Goal: Book appointment/travel/reservation

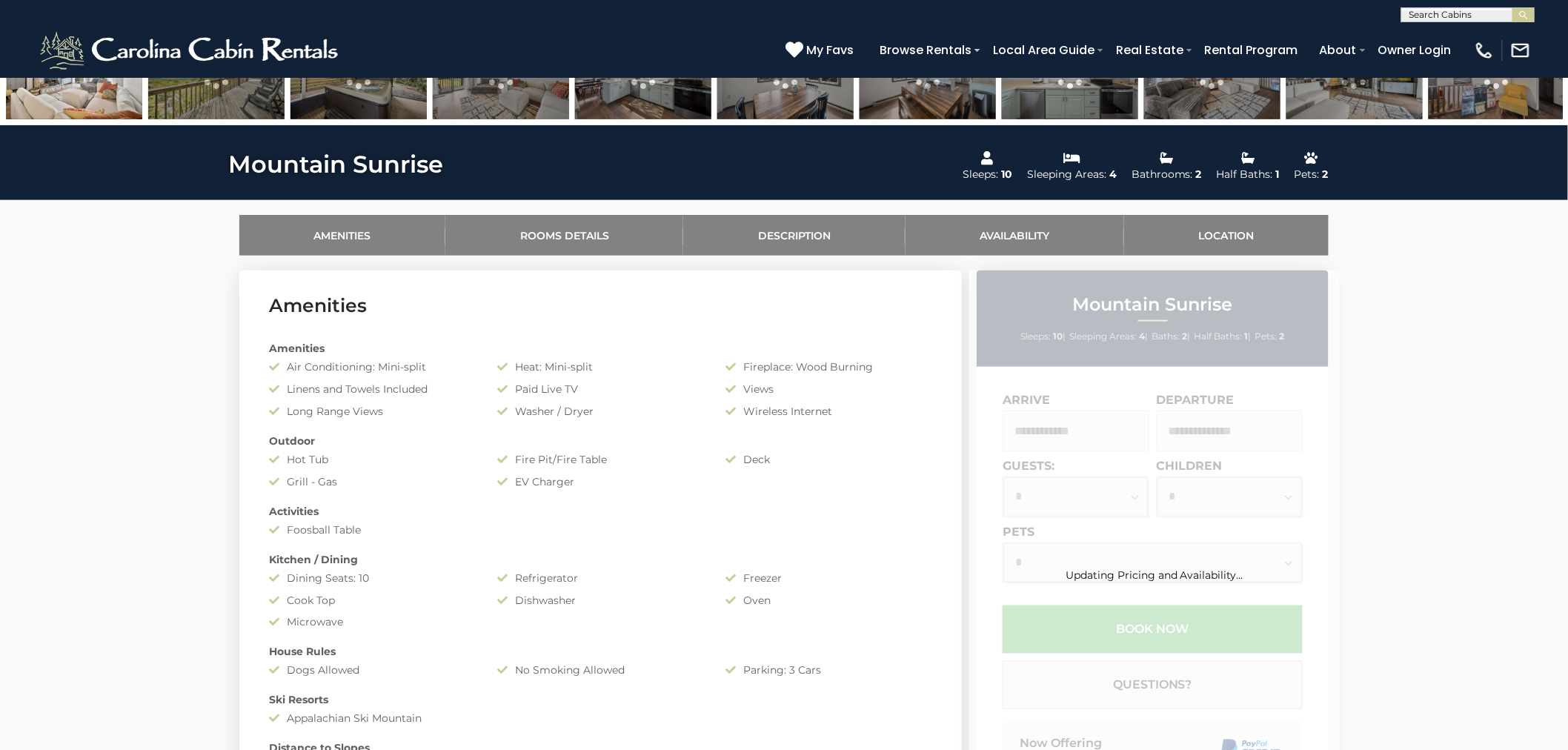
scroll to position [576, 0]
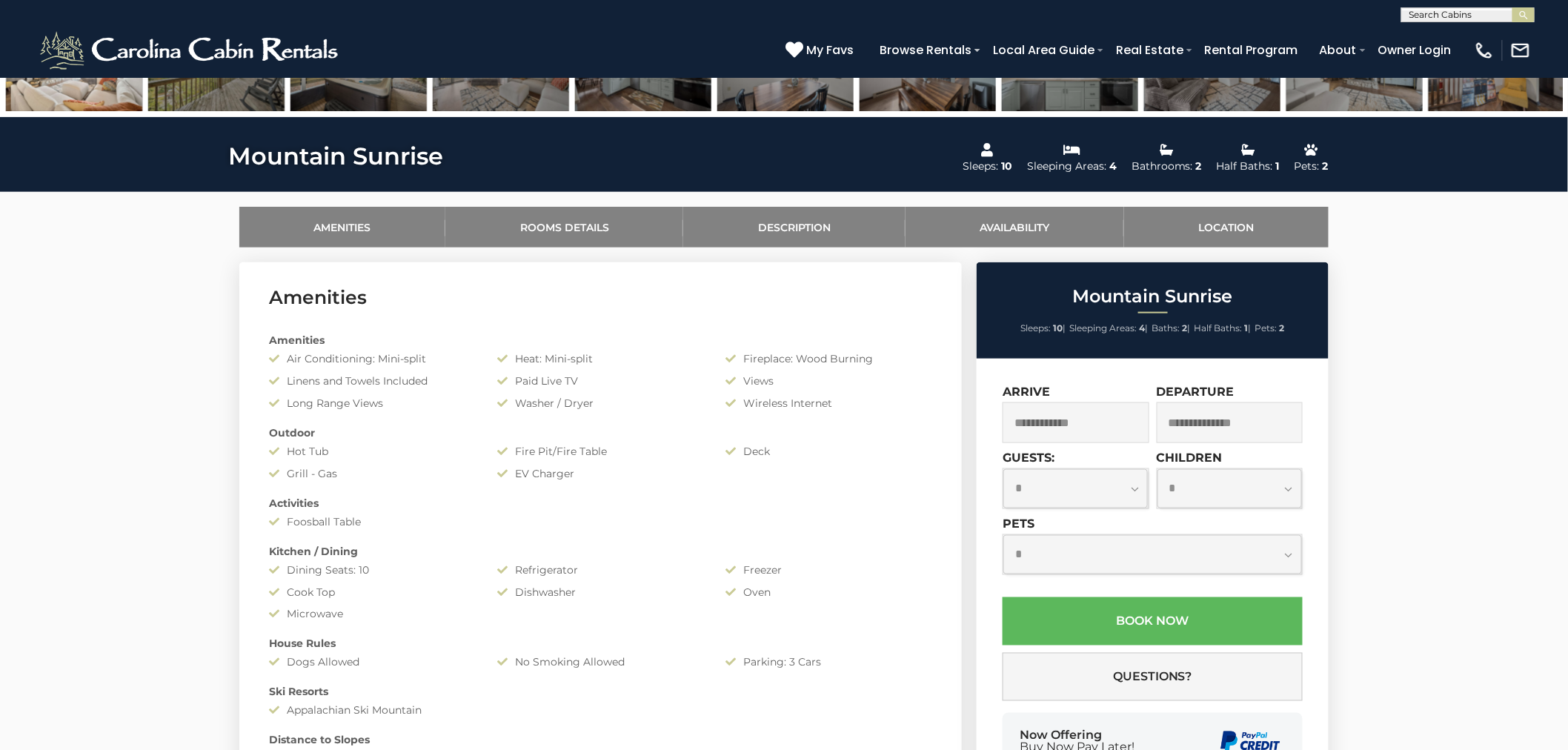
click at [1078, 421] on input "text" at bounding box center [1075, 422] width 147 height 41
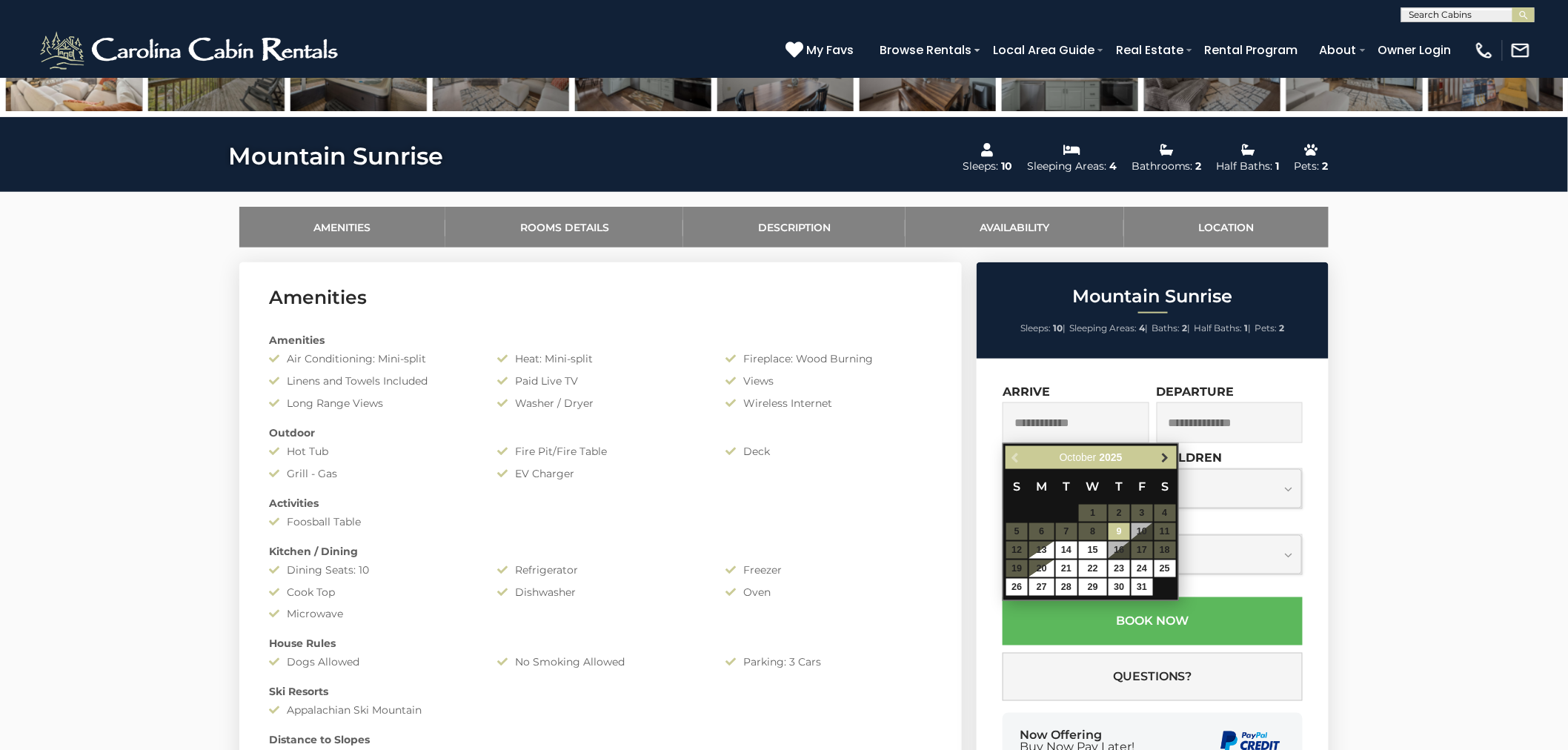
click at [1164, 458] on span "Next" at bounding box center [1166, 458] width 12 height 12
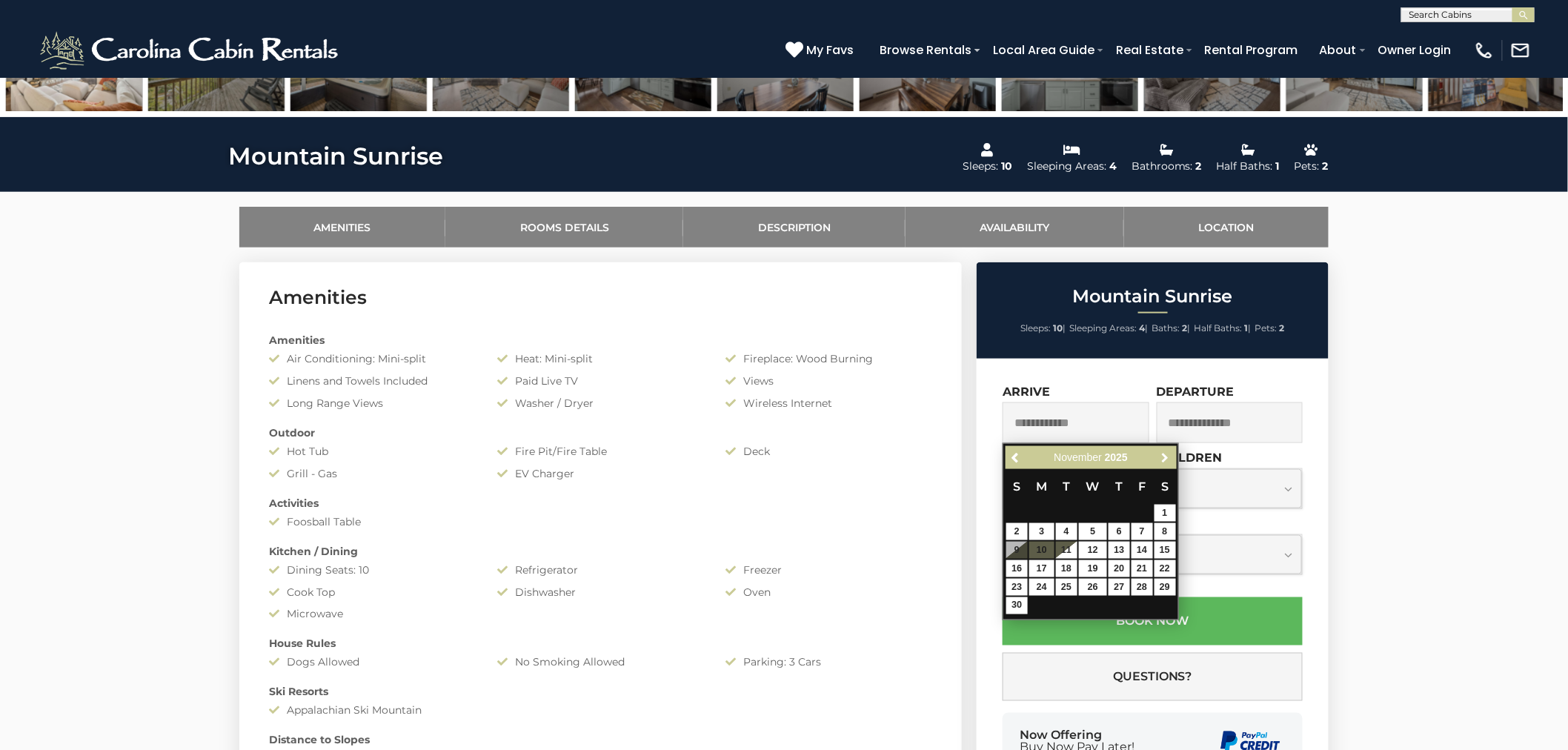
click at [1164, 458] on span "Next" at bounding box center [1166, 458] width 12 height 12
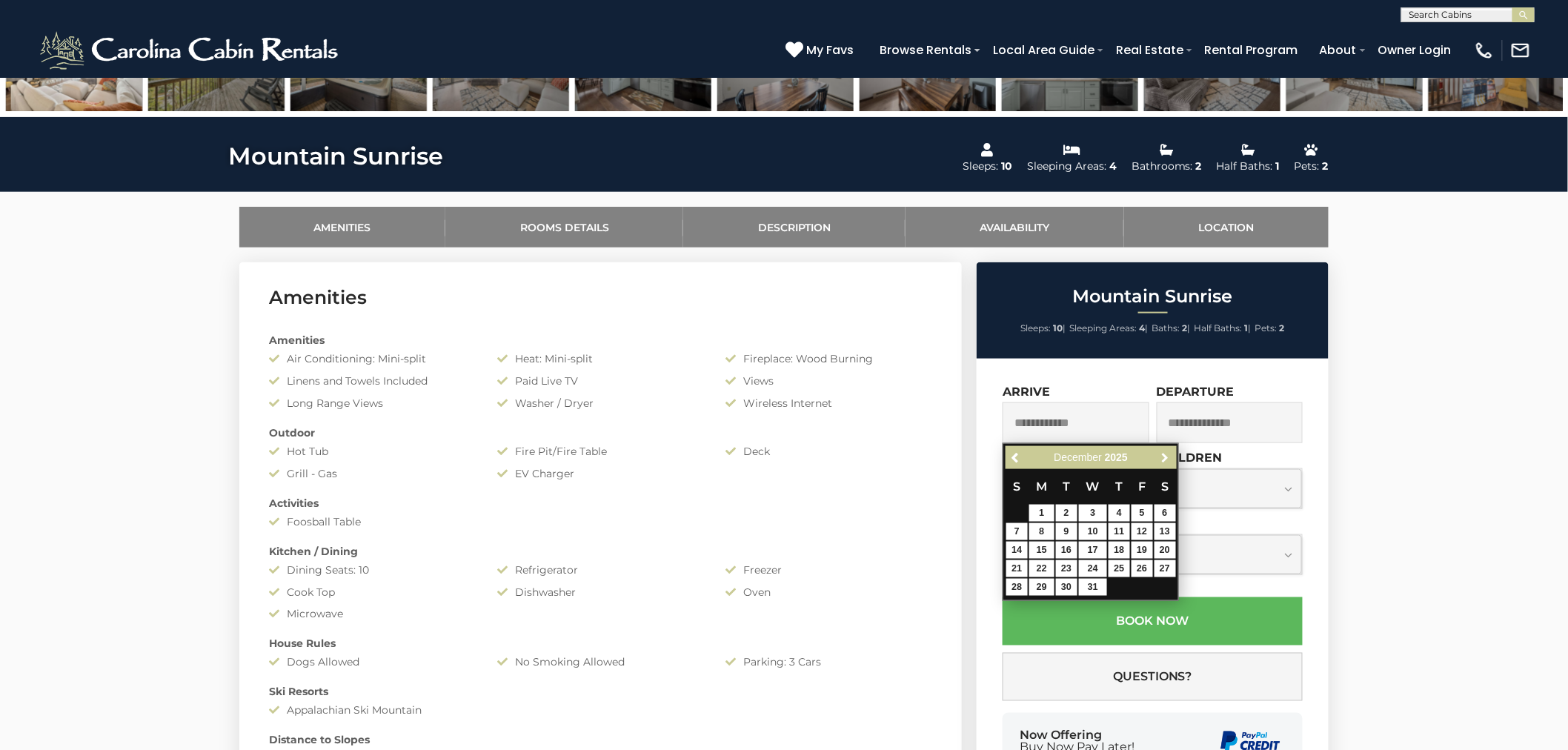
click at [1164, 458] on span "Next" at bounding box center [1166, 458] width 12 height 12
click at [1014, 456] on span "Previous" at bounding box center [1016, 458] width 12 height 12
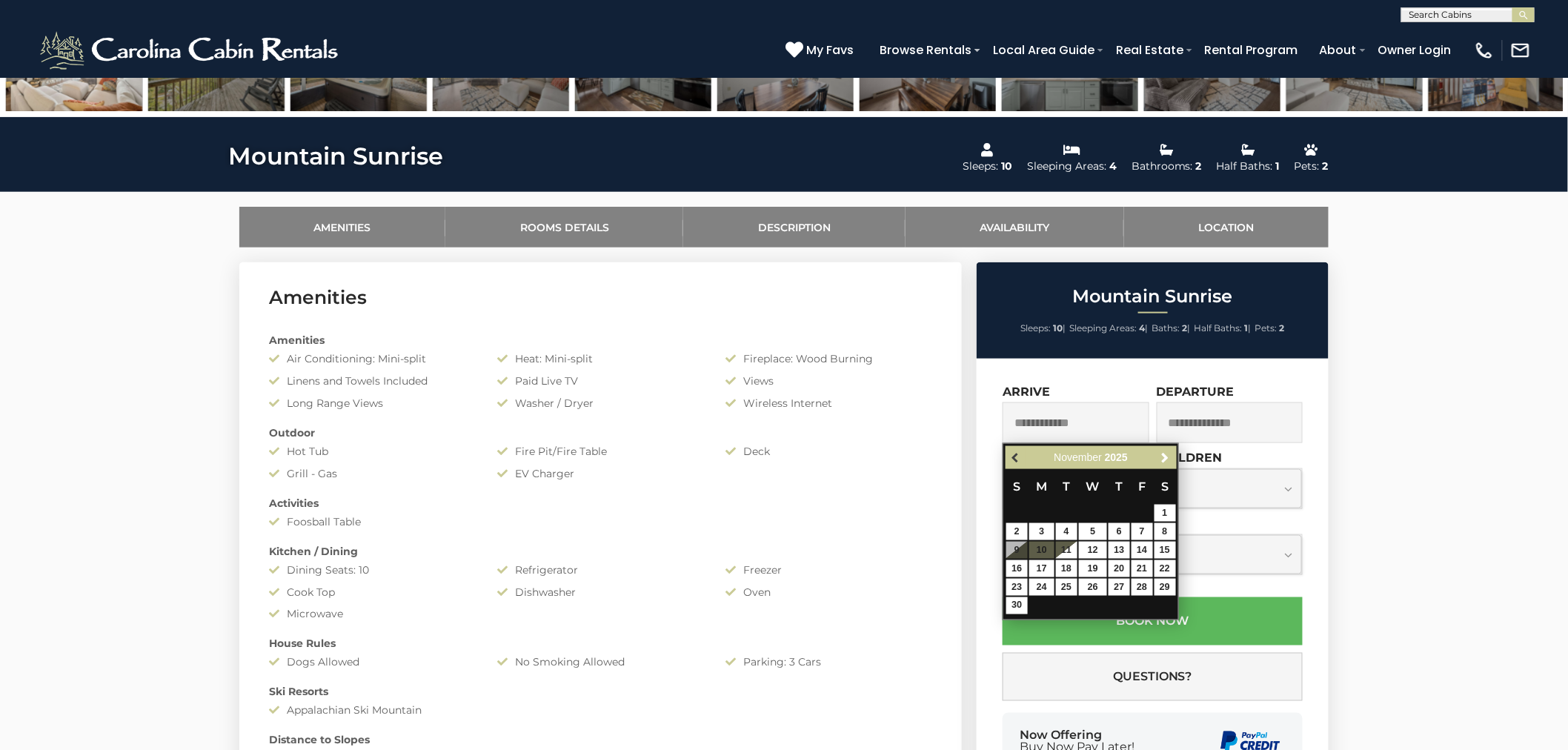
click at [1017, 457] on span "Previous" at bounding box center [1016, 458] width 12 height 12
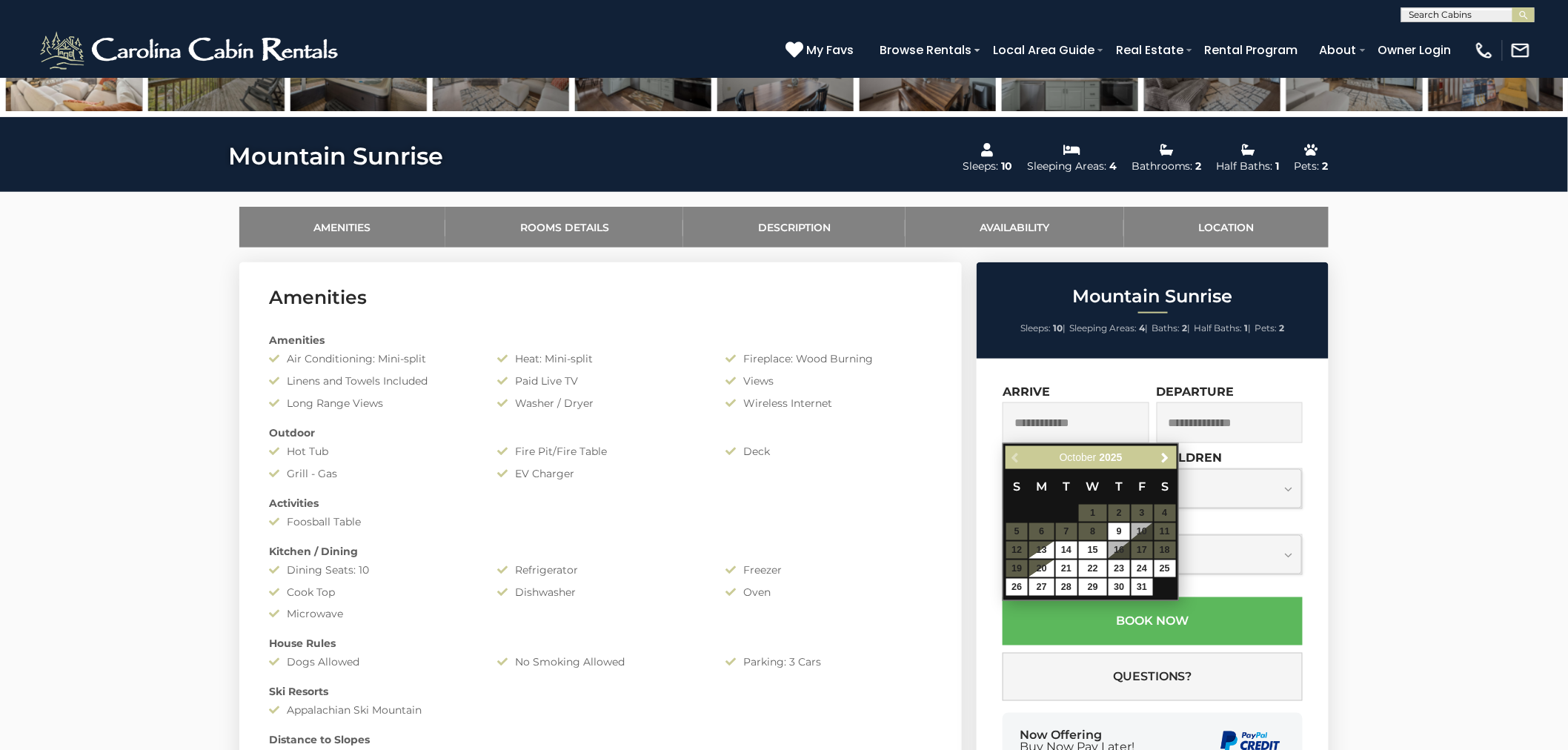
click at [1130, 586] on td "31" at bounding box center [1142, 586] width 23 height 18
type input "**********"
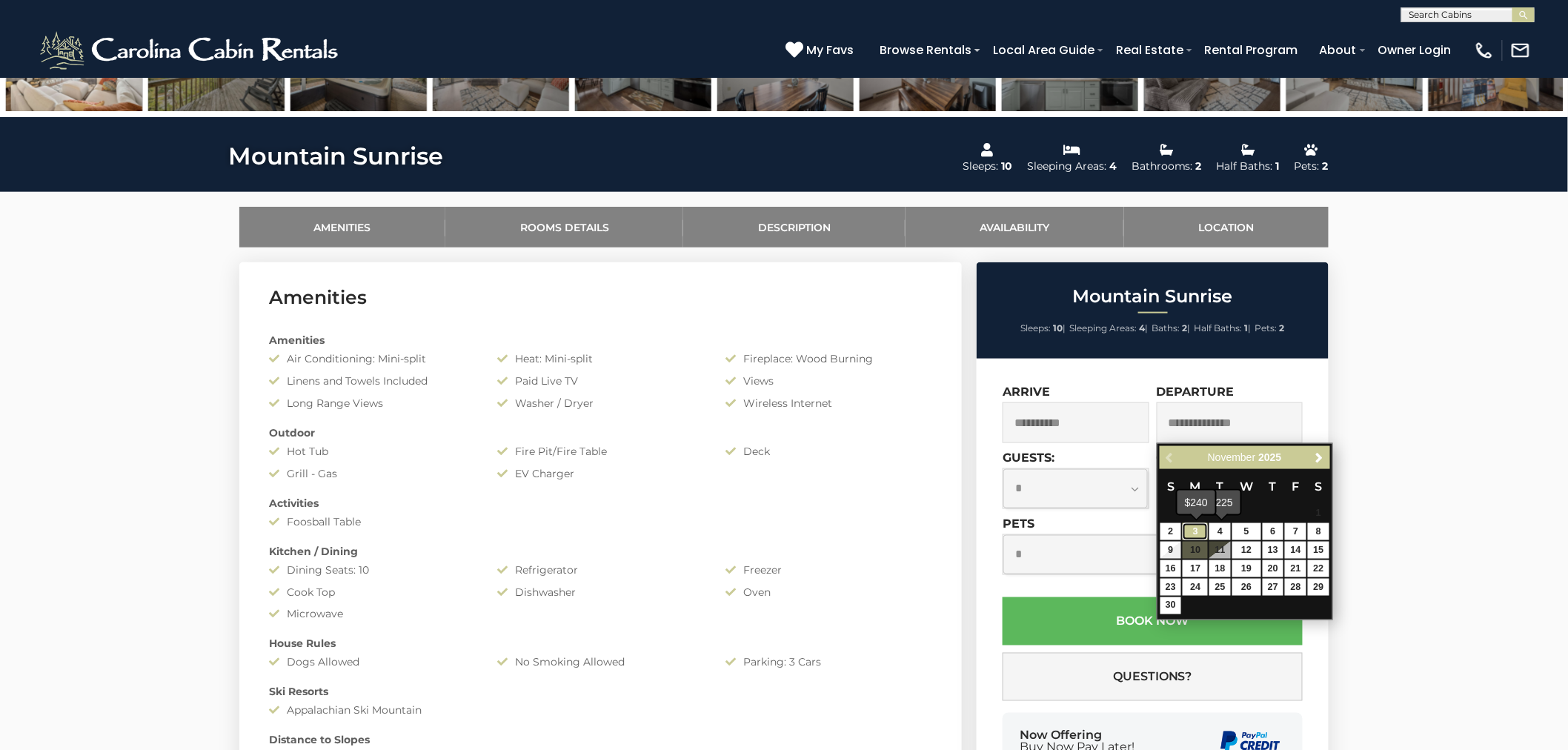
click at [1198, 528] on link "3" at bounding box center [1195, 532] width 25 height 17
type input "**********"
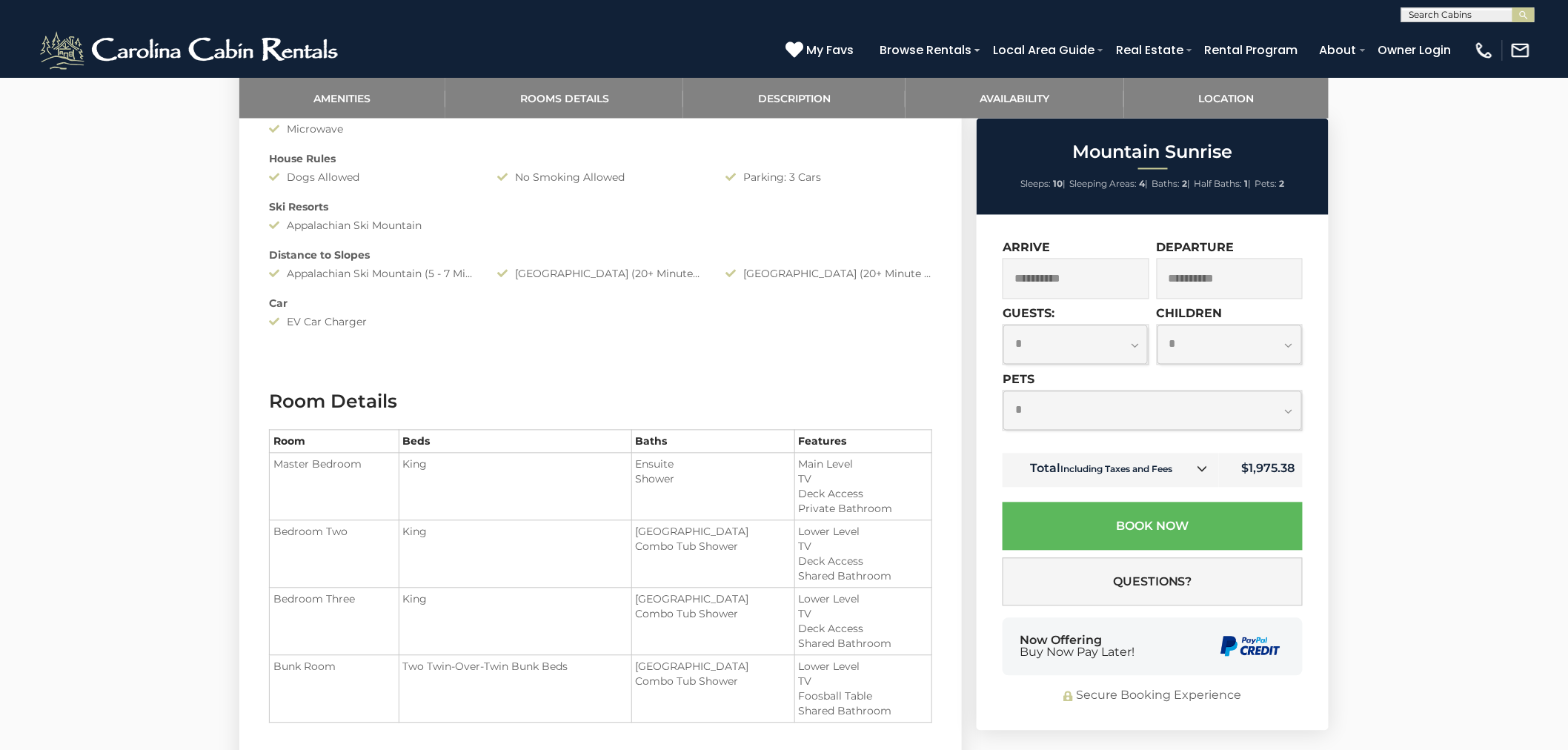
scroll to position [1069, 0]
click at [1203, 469] on icon at bounding box center [1202, 469] width 10 height 10
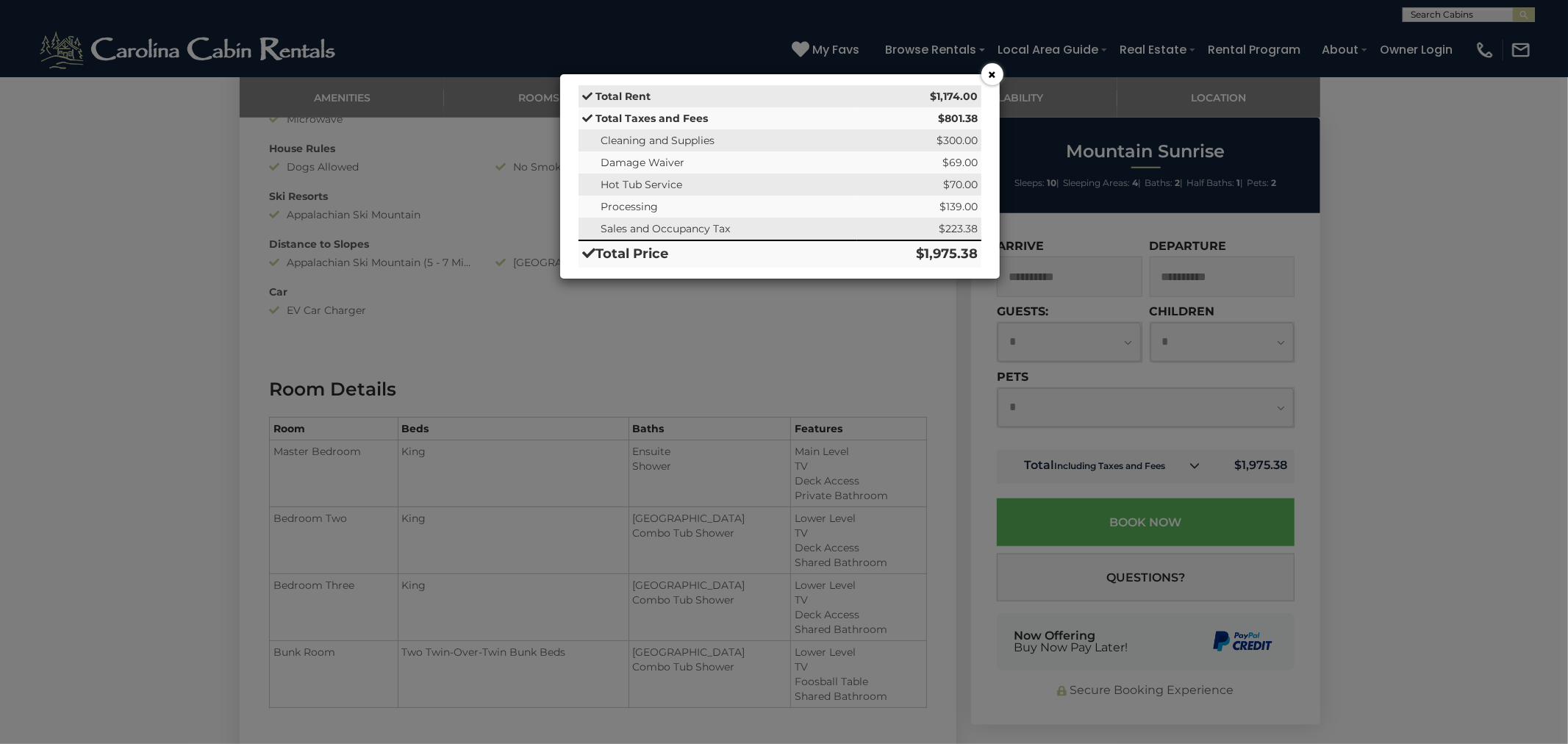
click at [993, 82] on button "×" at bounding box center [993, 74] width 22 height 22
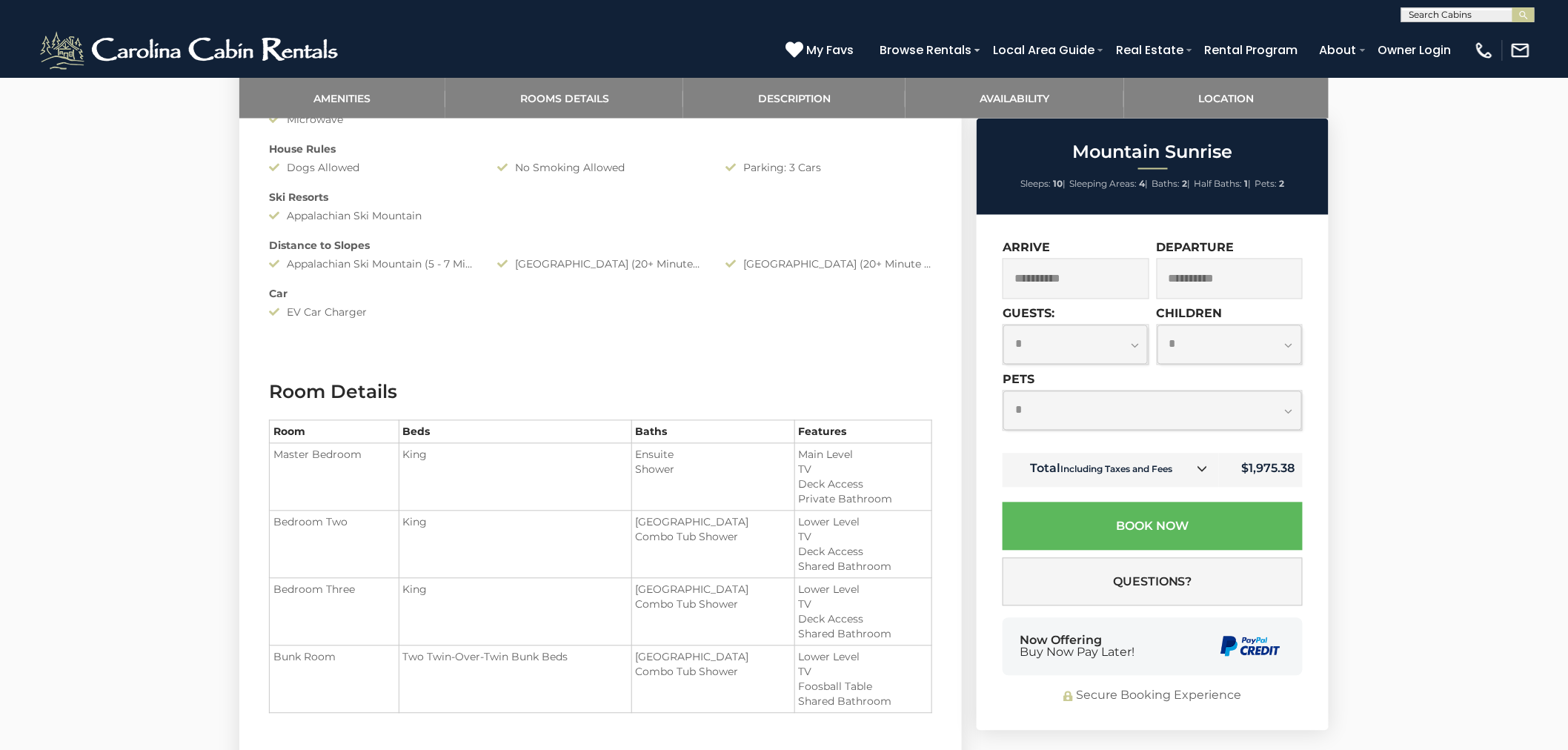
click at [1107, 290] on input "**********" at bounding box center [1075, 278] width 147 height 41
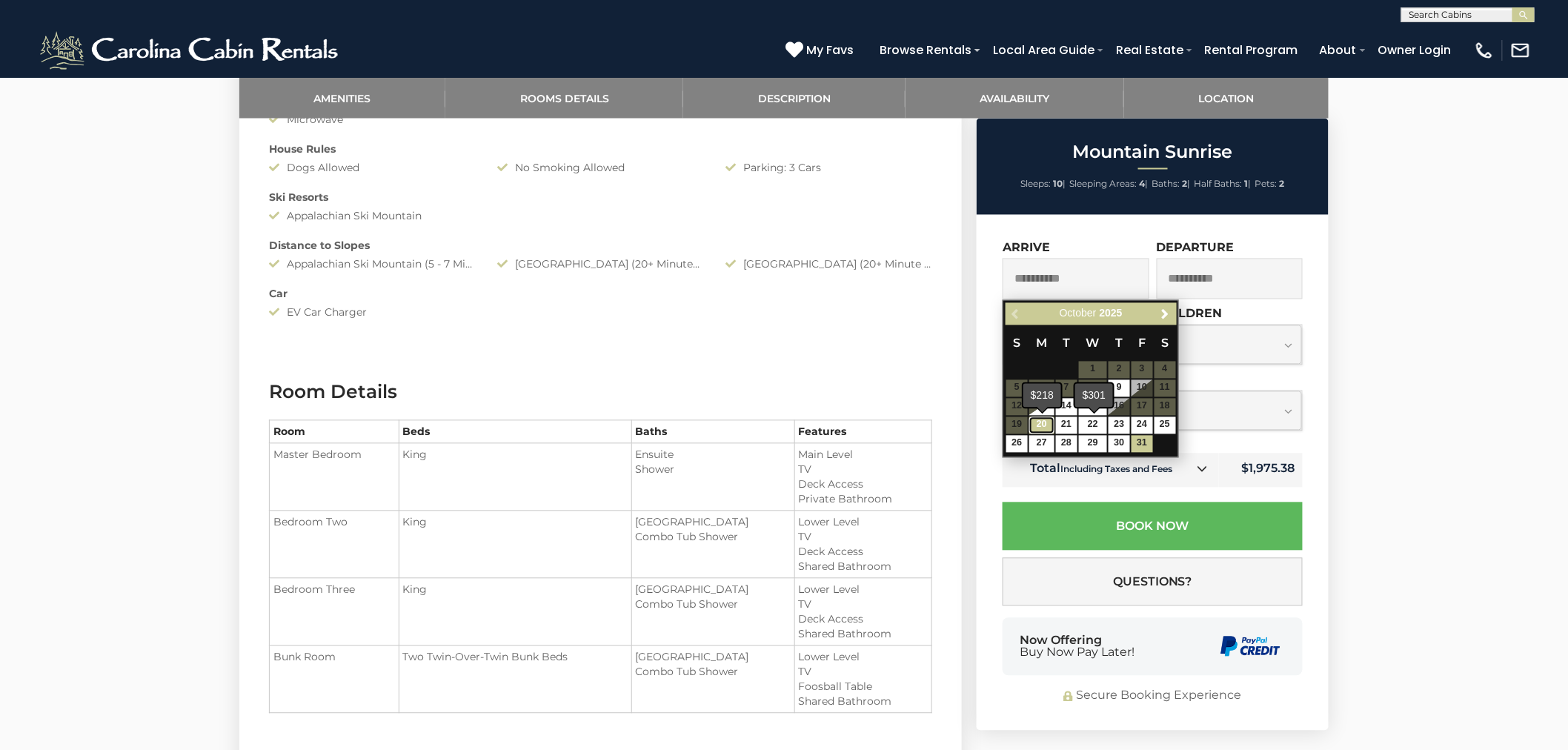
click at [1048, 426] on link "20" at bounding box center [1042, 425] width 25 height 17
type input "**********"
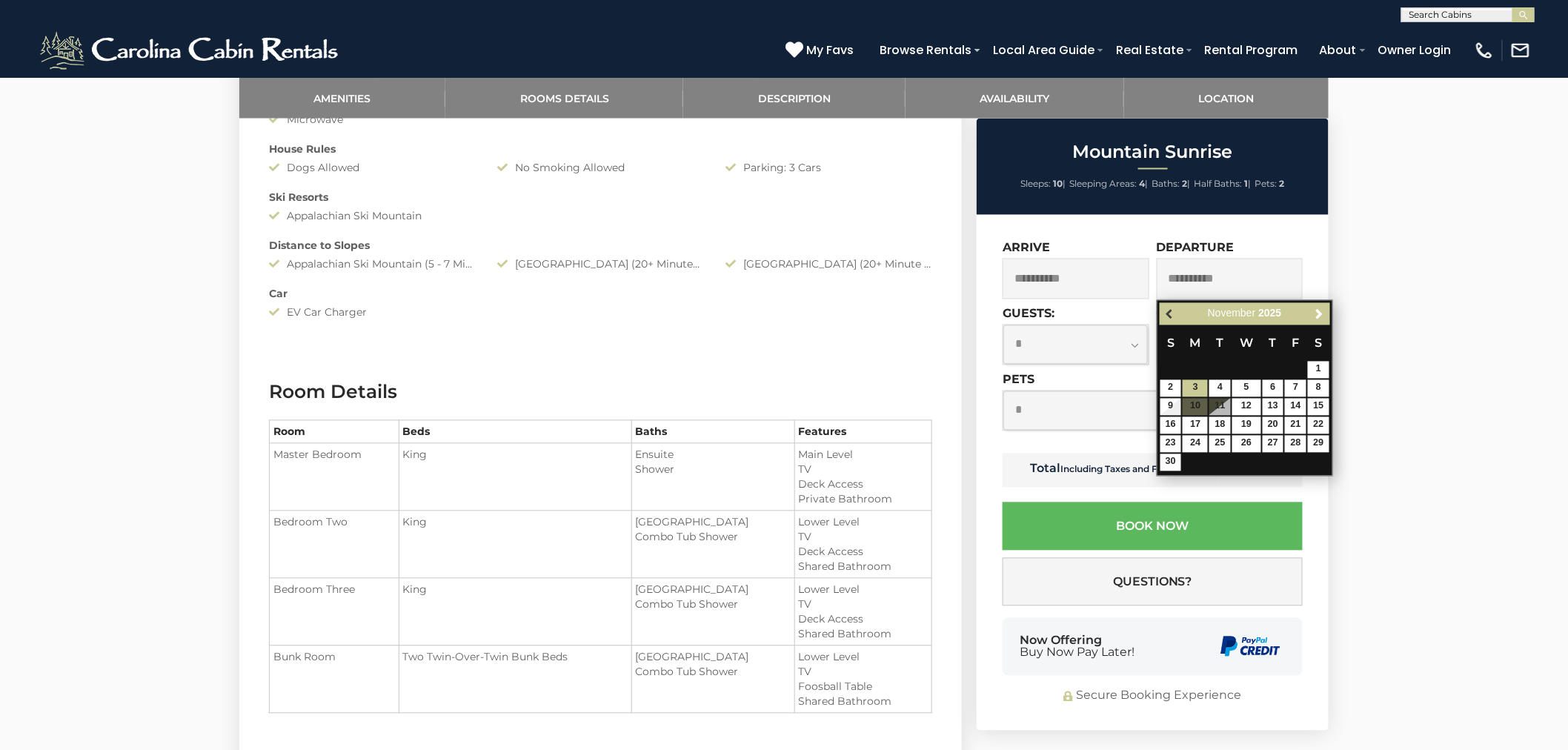
click at [1162, 308] on link "Previous" at bounding box center [1169, 314] width 18 height 18
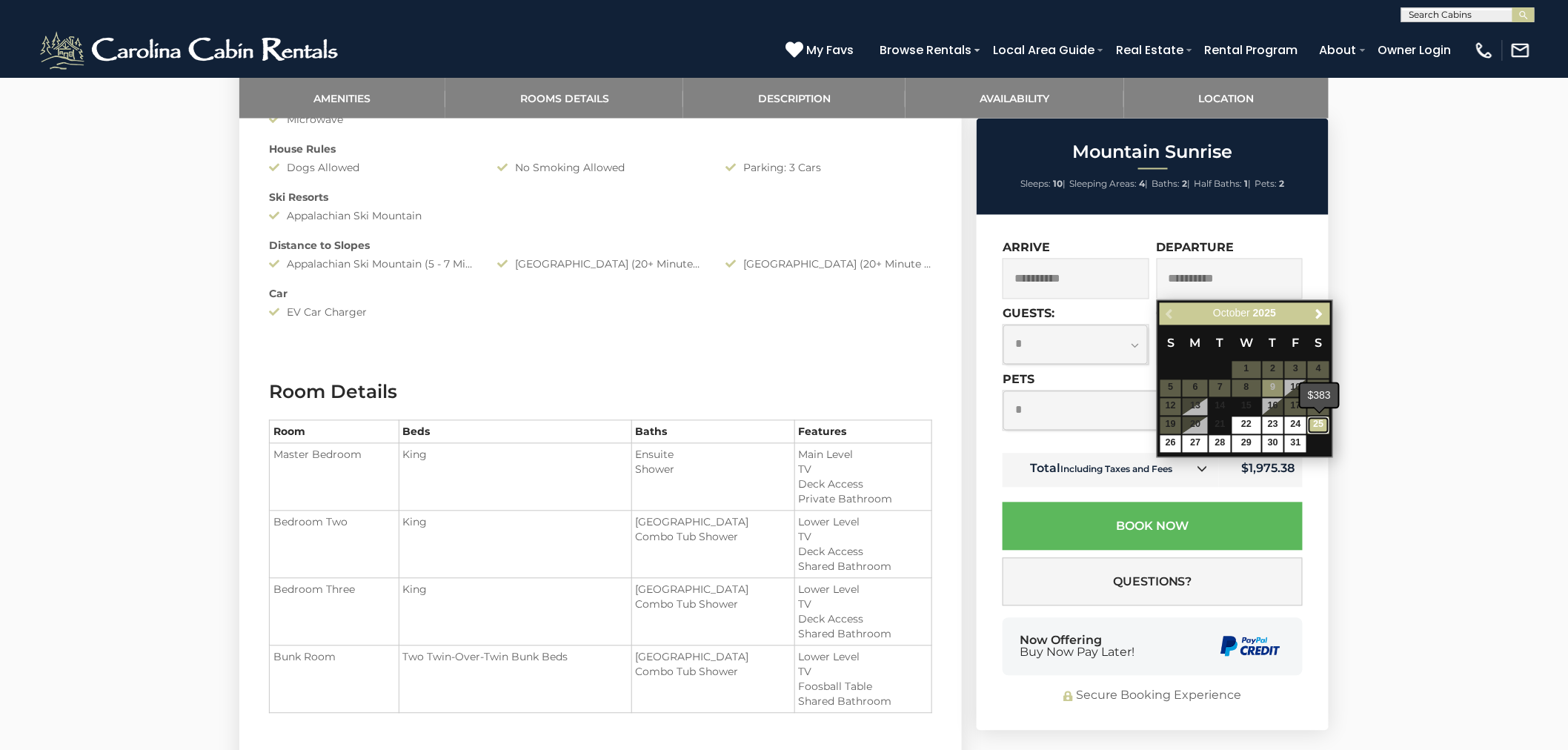
click at [1314, 419] on link "25" at bounding box center [1318, 425] width 22 height 17
type input "**********"
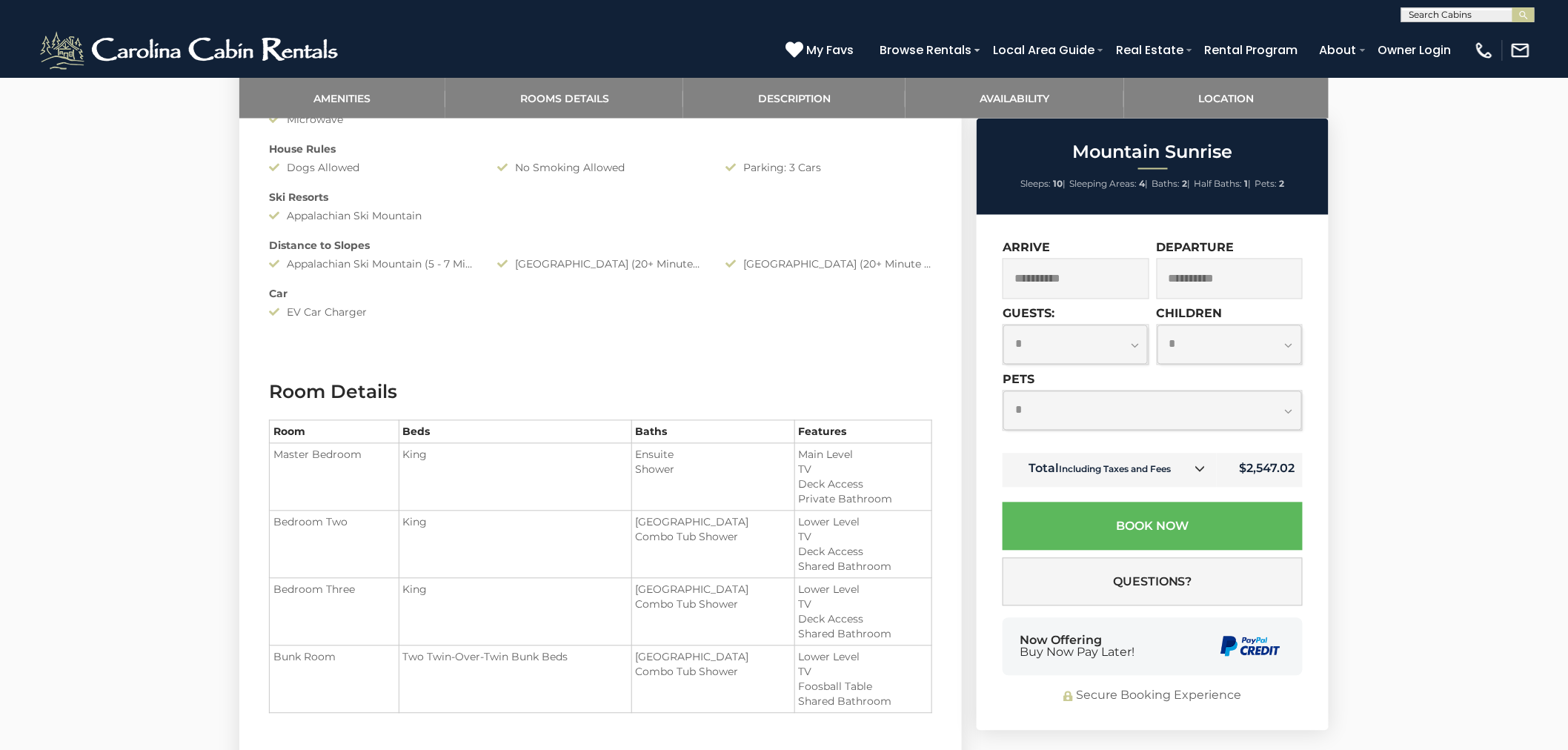
click at [1196, 472] on icon at bounding box center [1200, 469] width 10 height 10
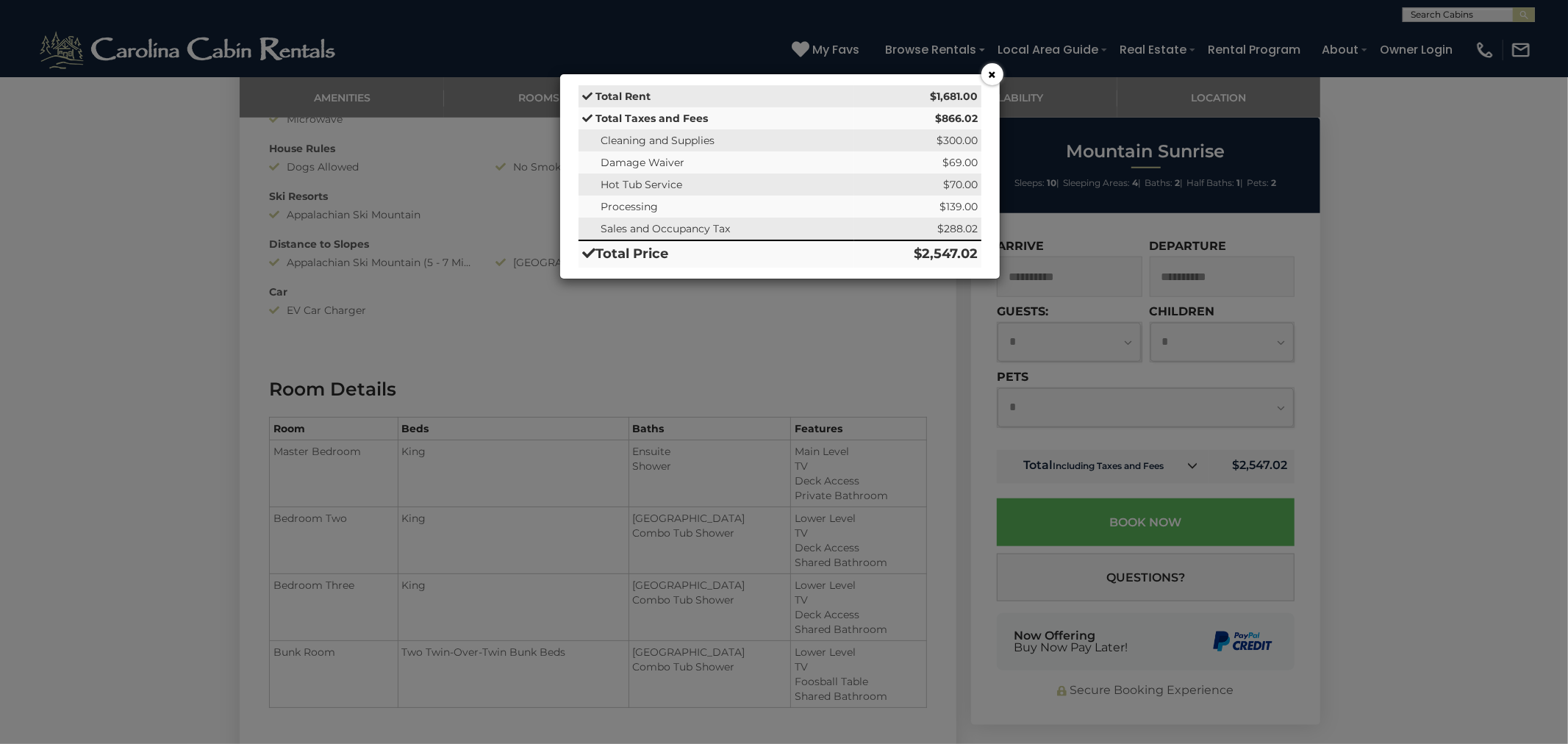
click at [985, 77] on button "×" at bounding box center [993, 74] width 22 height 22
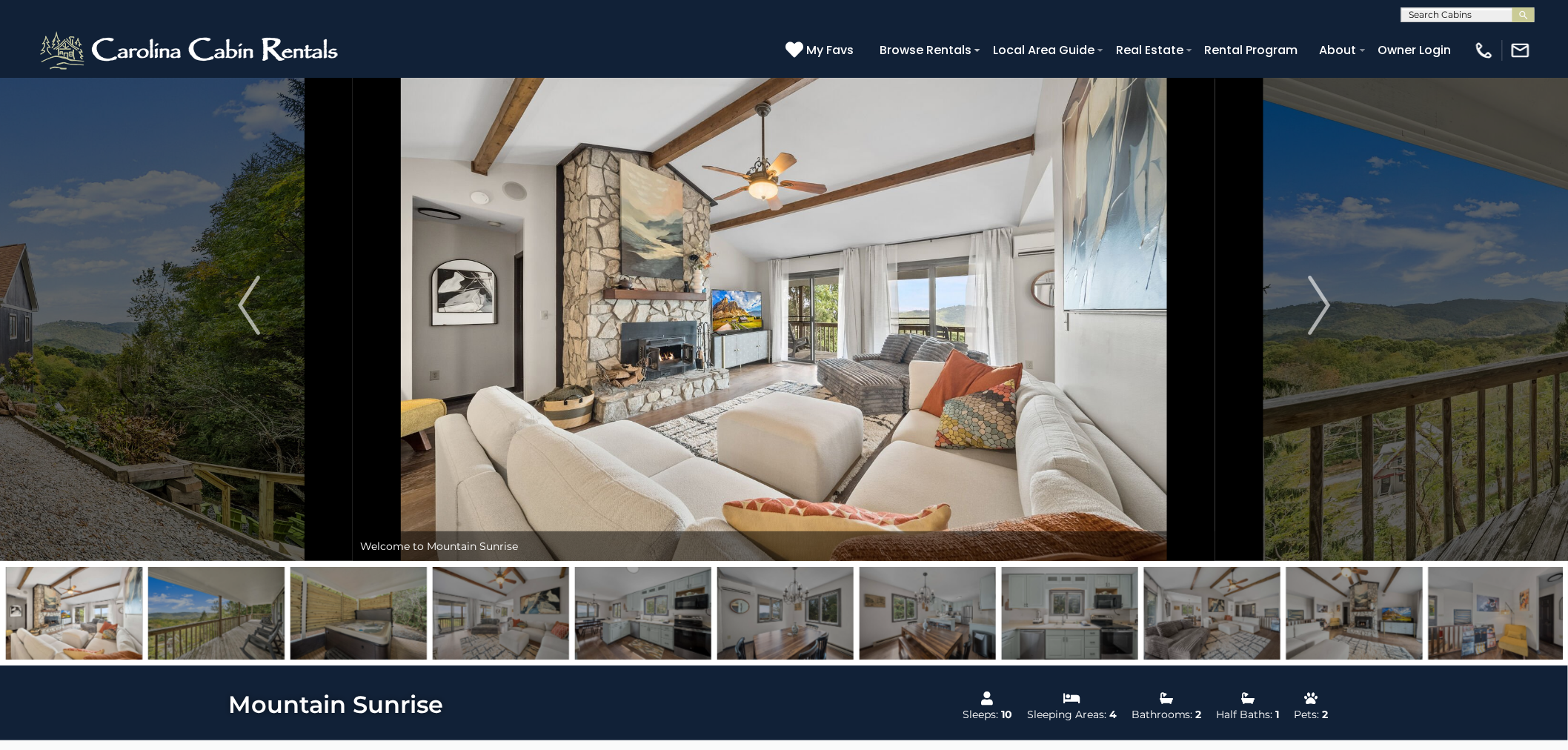
scroll to position [0, 0]
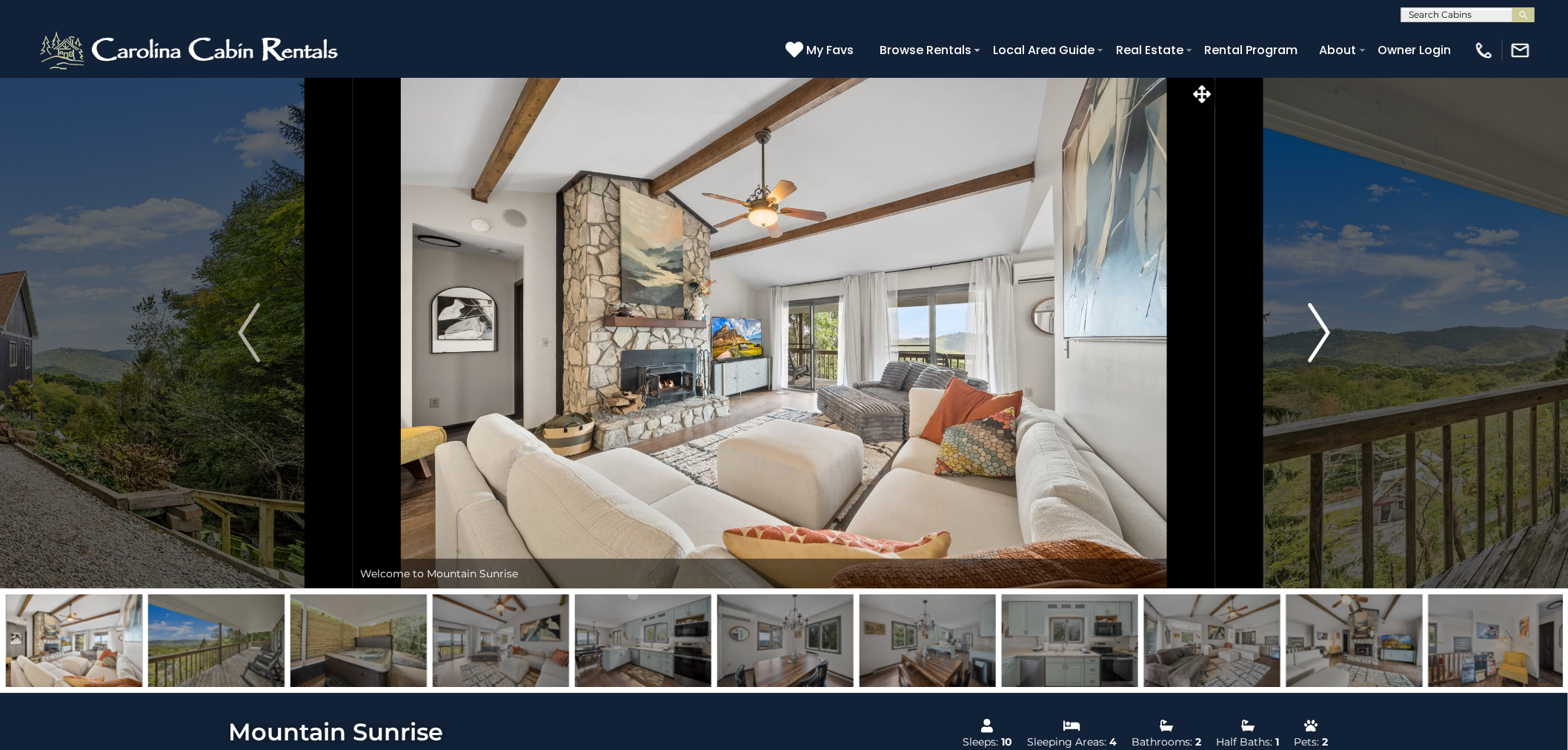
click at [1319, 338] on img "Next" at bounding box center [1319, 332] width 23 height 59
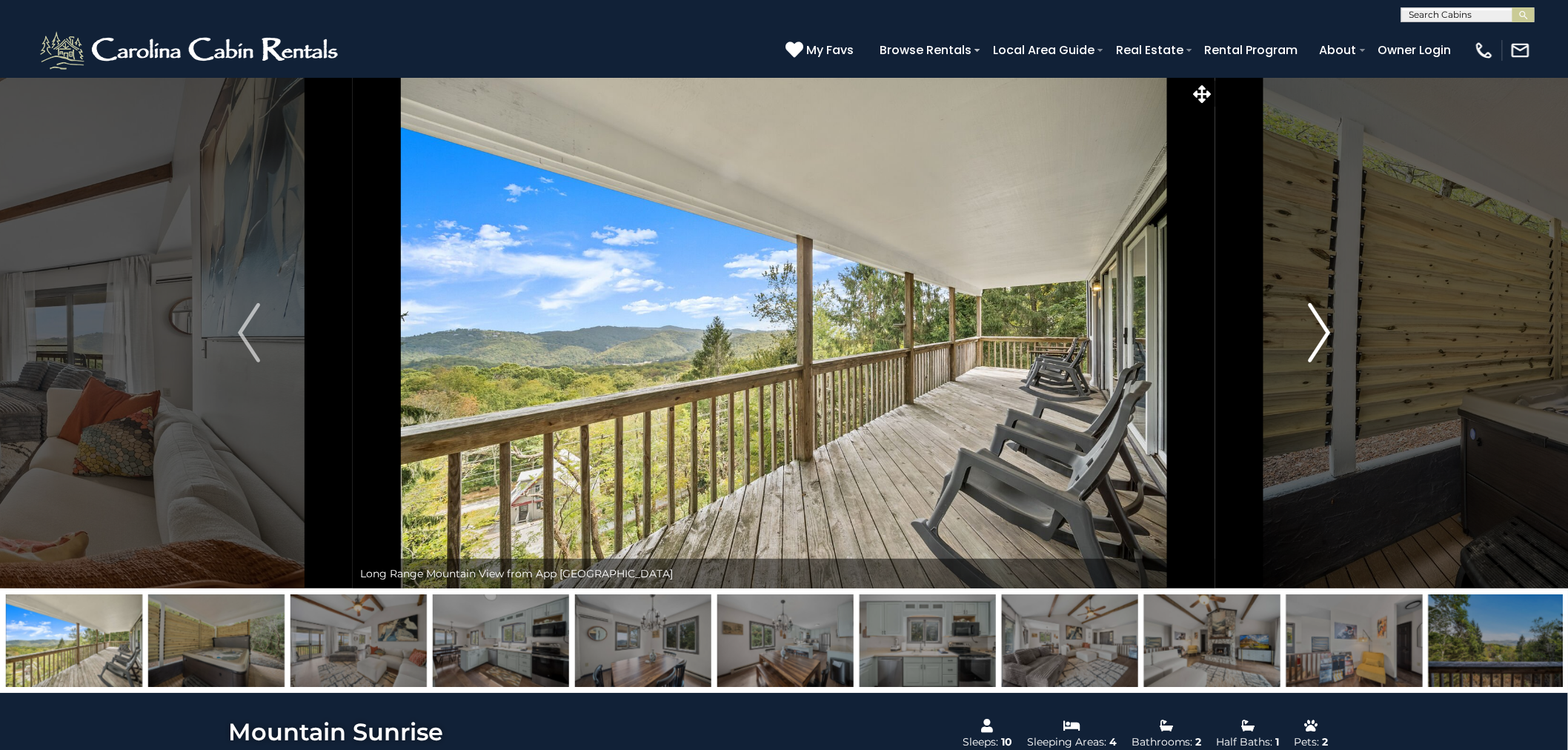
click at [1319, 338] on img "Next" at bounding box center [1319, 332] width 23 height 59
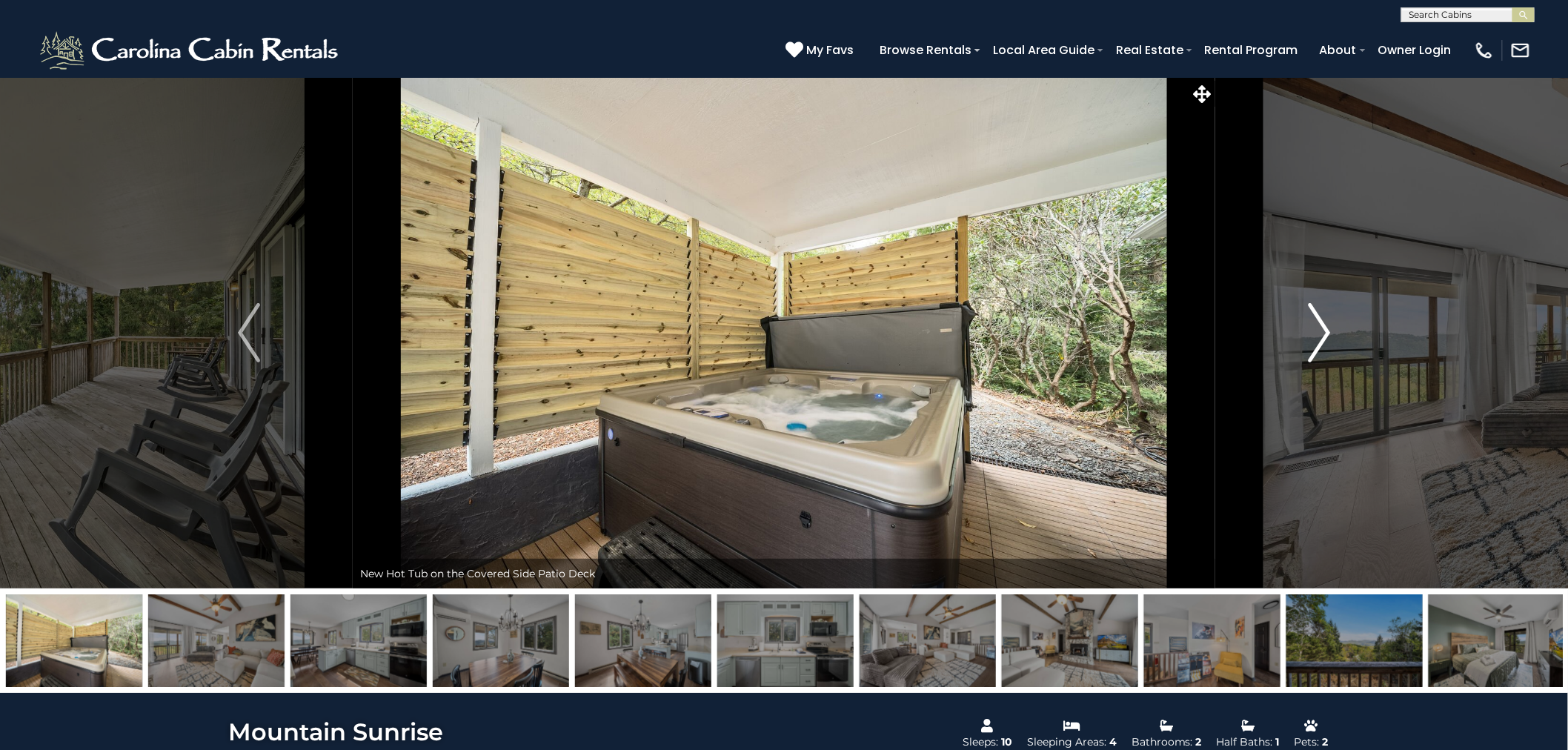
click at [1319, 338] on img "Next" at bounding box center [1319, 332] width 23 height 59
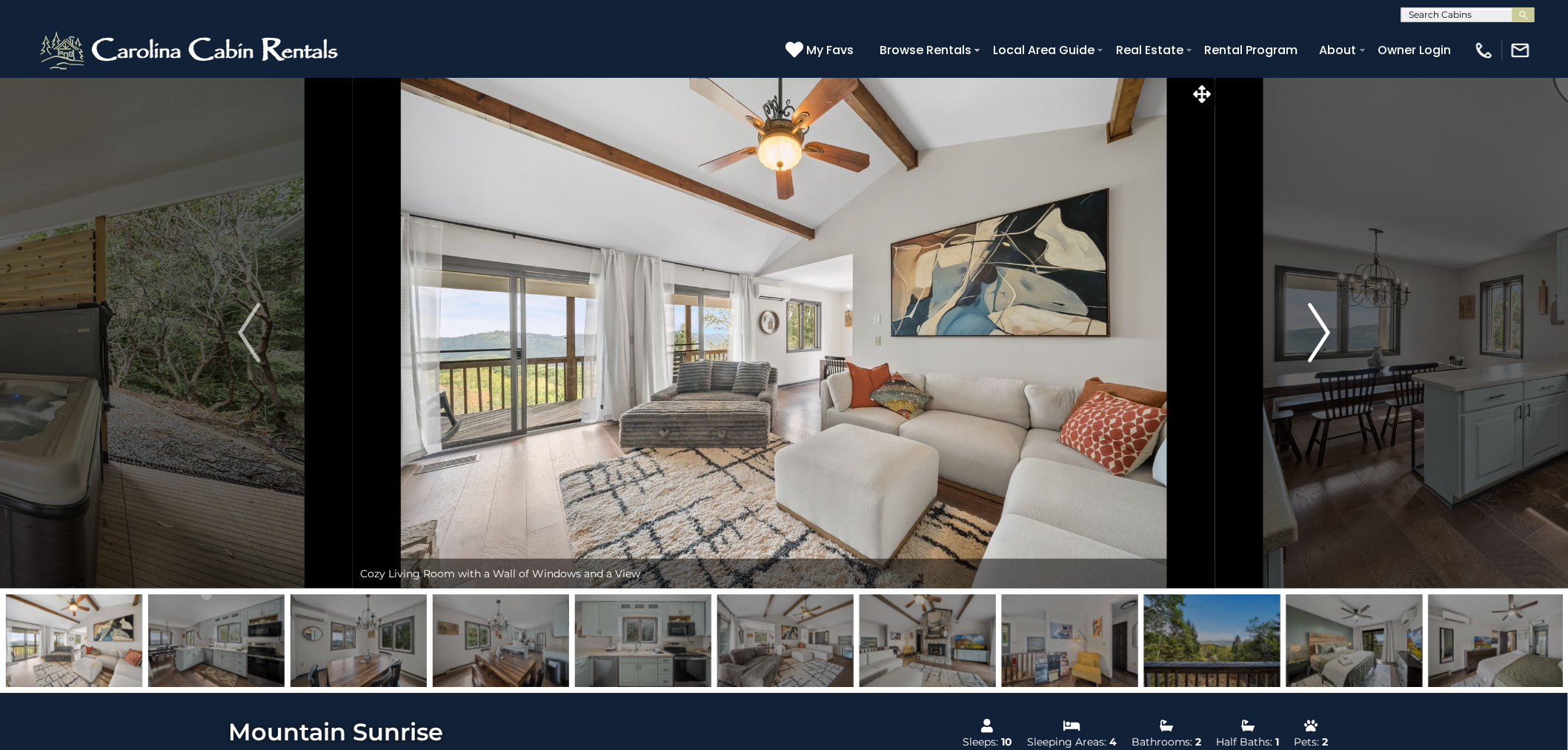
click at [1319, 338] on img "Next" at bounding box center [1319, 332] width 23 height 59
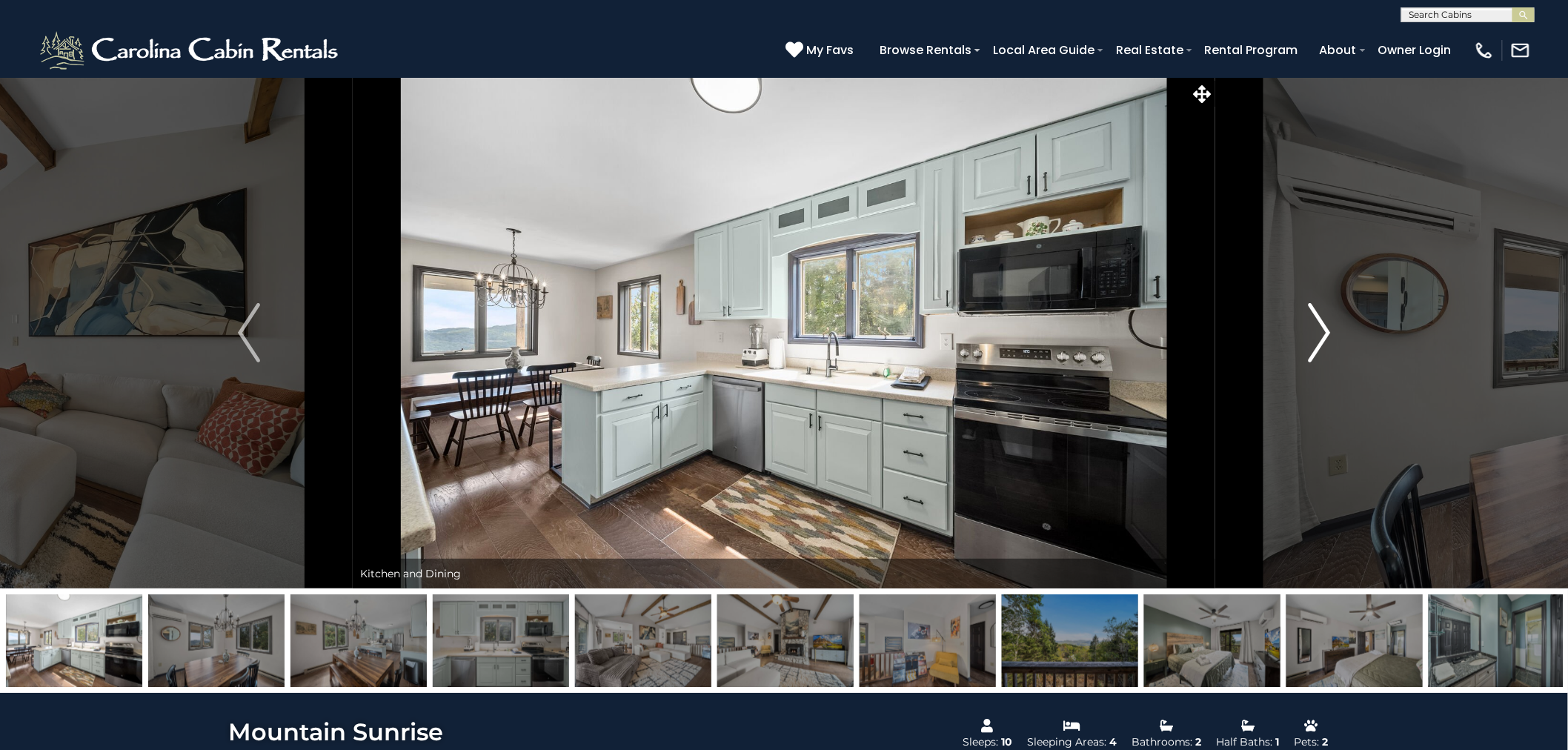
click at [1319, 338] on img "Next" at bounding box center [1319, 332] width 23 height 59
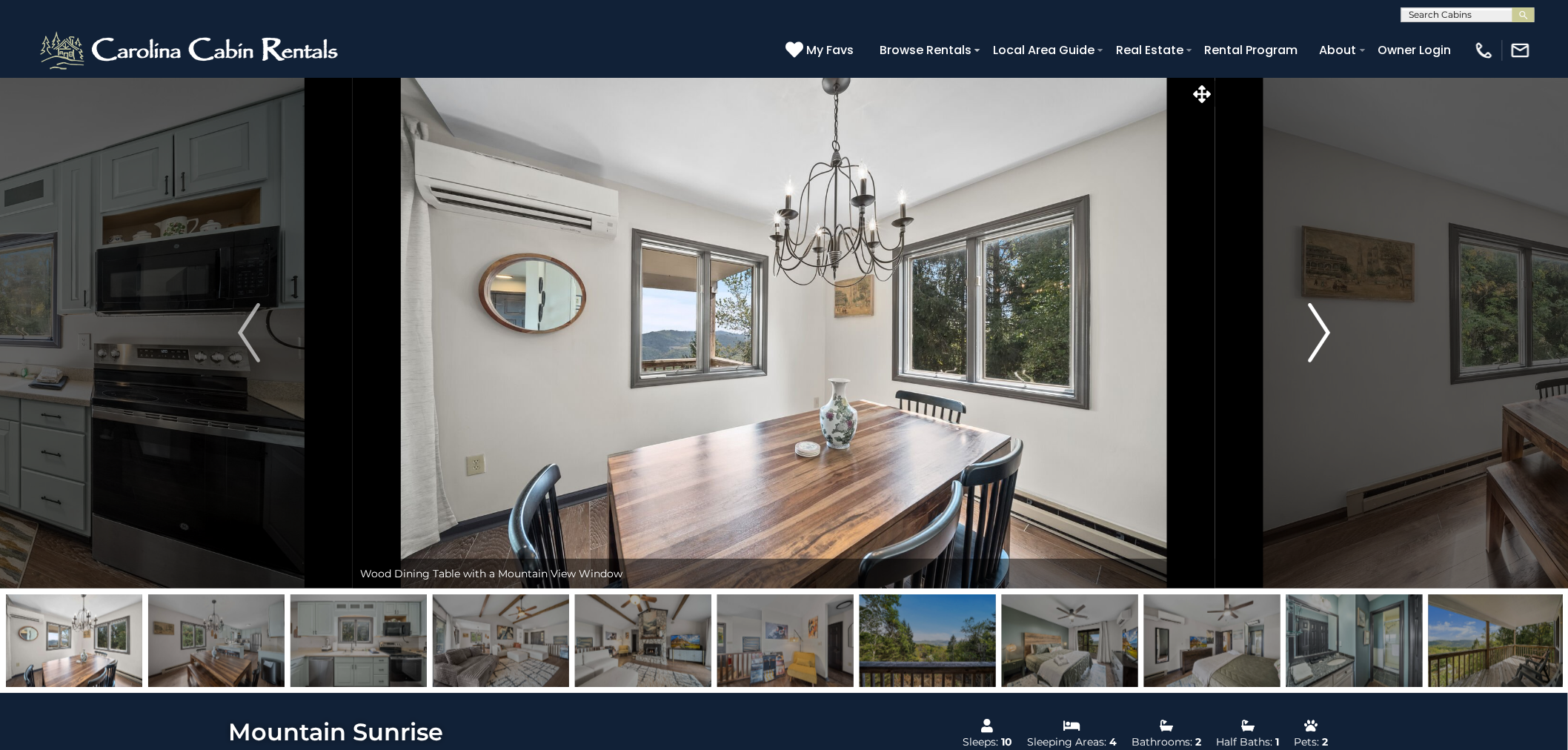
click at [1319, 338] on img "Next" at bounding box center [1319, 332] width 23 height 59
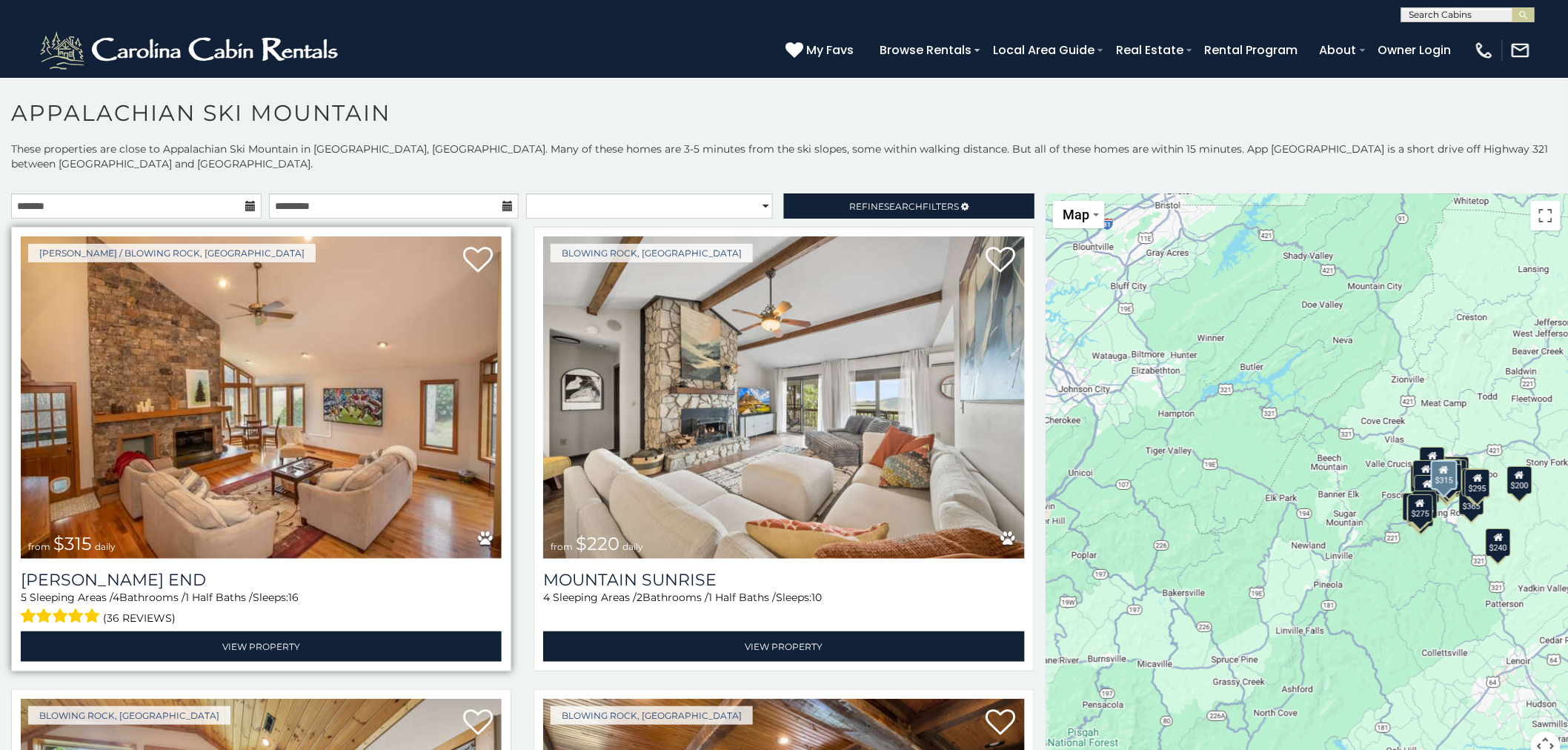
click at [260, 349] on img at bounding box center [261, 398] width 481 height 322
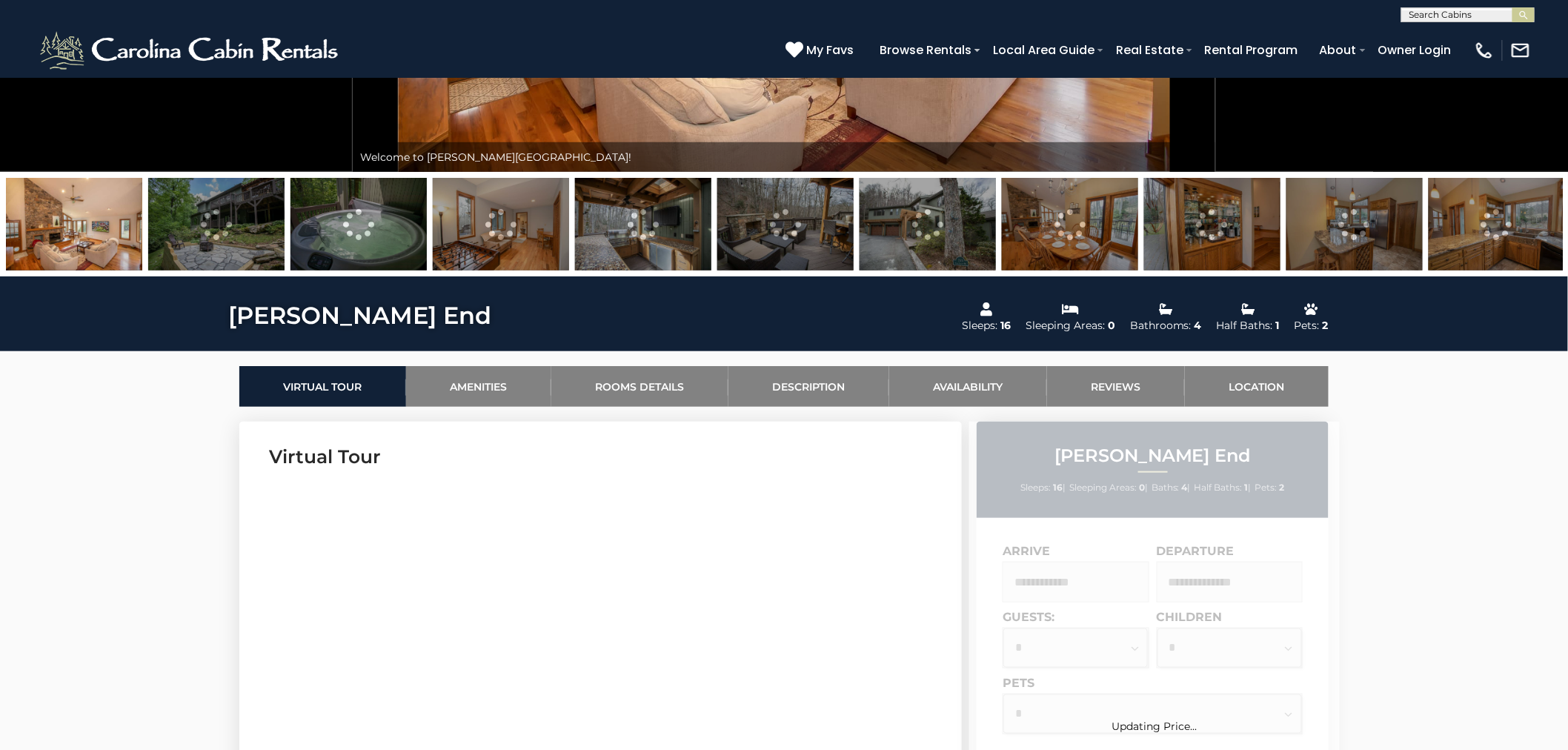
scroll to position [493, 0]
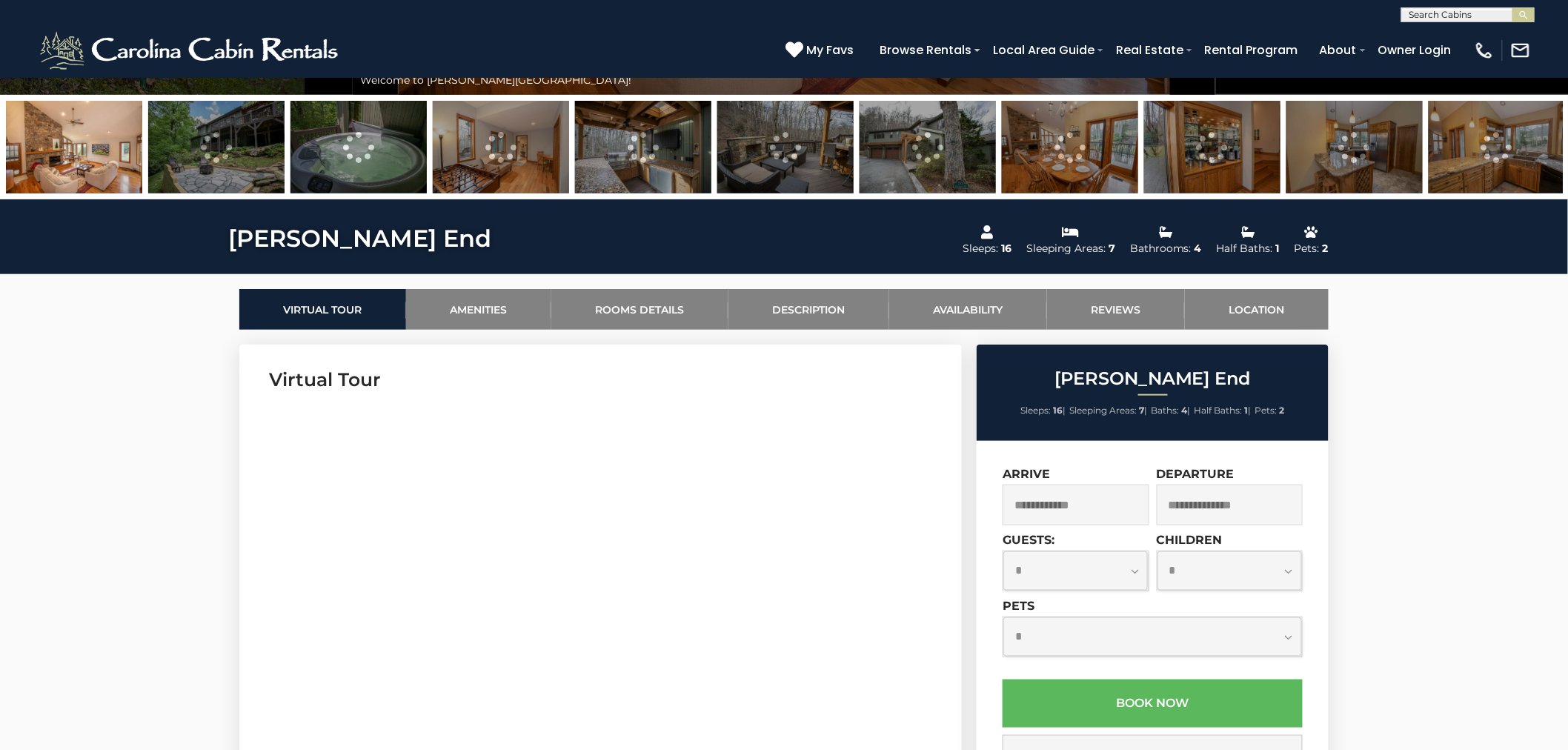
click at [1109, 501] on input "text" at bounding box center [1075, 505] width 147 height 41
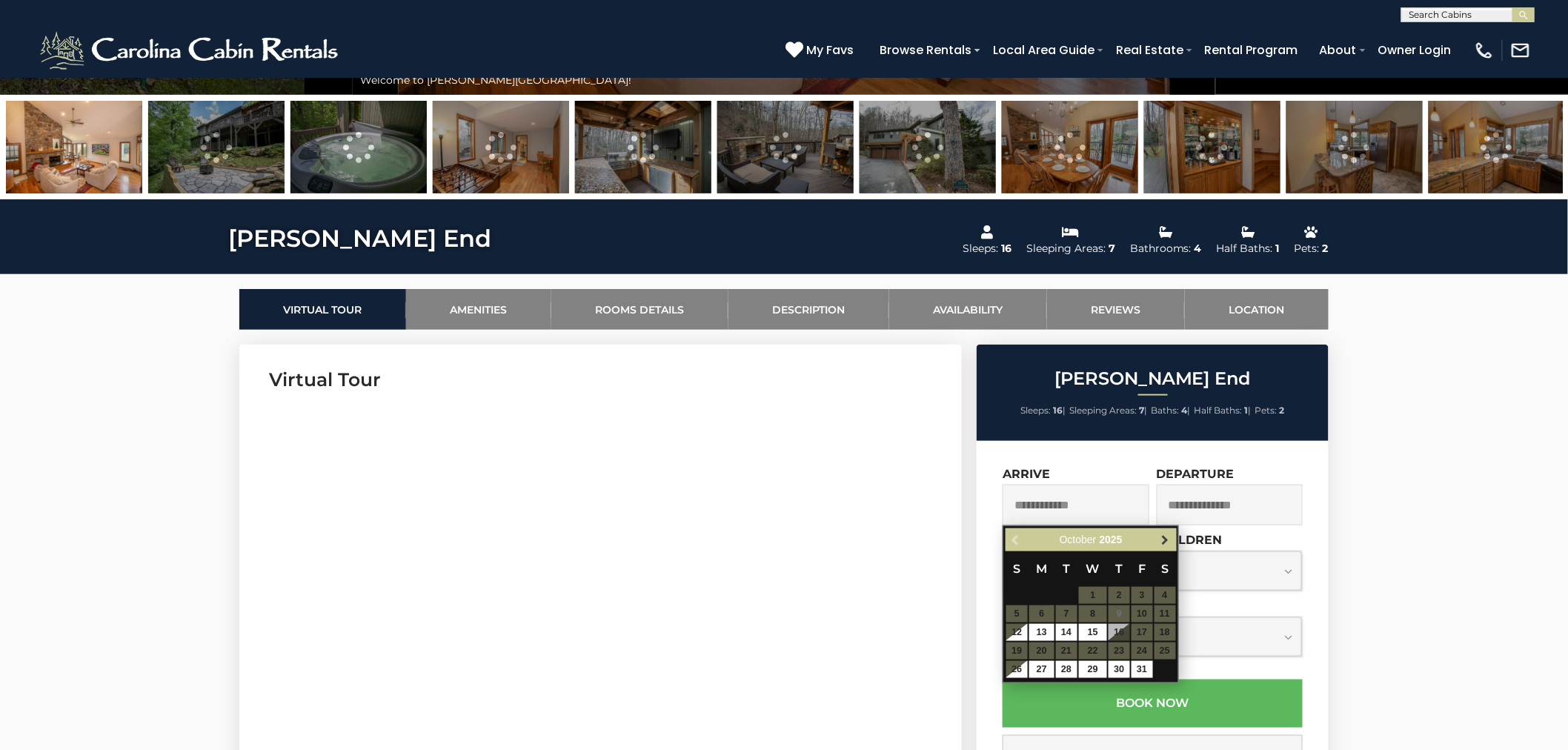
click at [1168, 539] on span "Next" at bounding box center [1166, 540] width 12 height 12
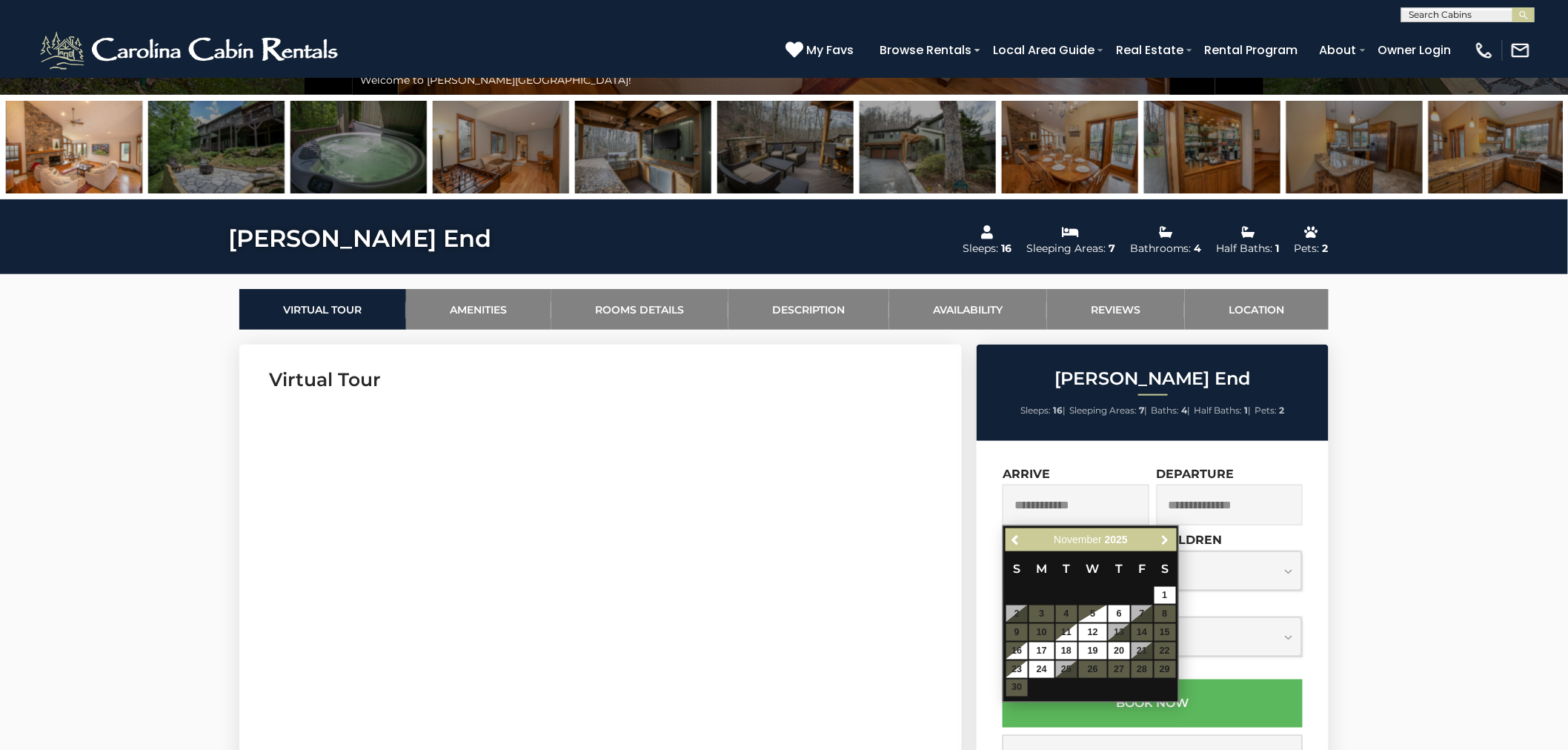
click at [1168, 539] on span "Next" at bounding box center [1166, 540] width 12 height 12
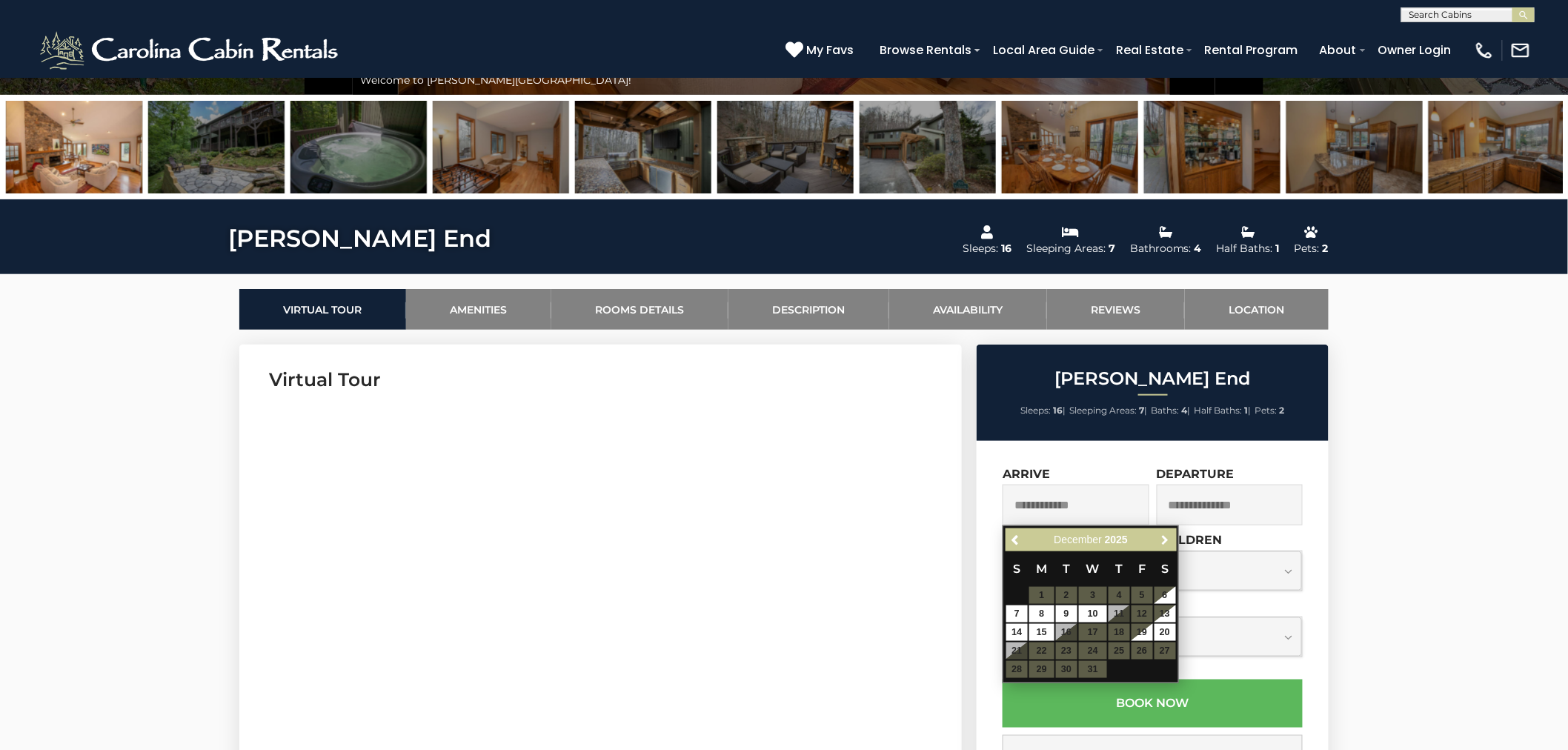
click at [1168, 539] on span "Next" at bounding box center [1166, 540] width 12 height 12
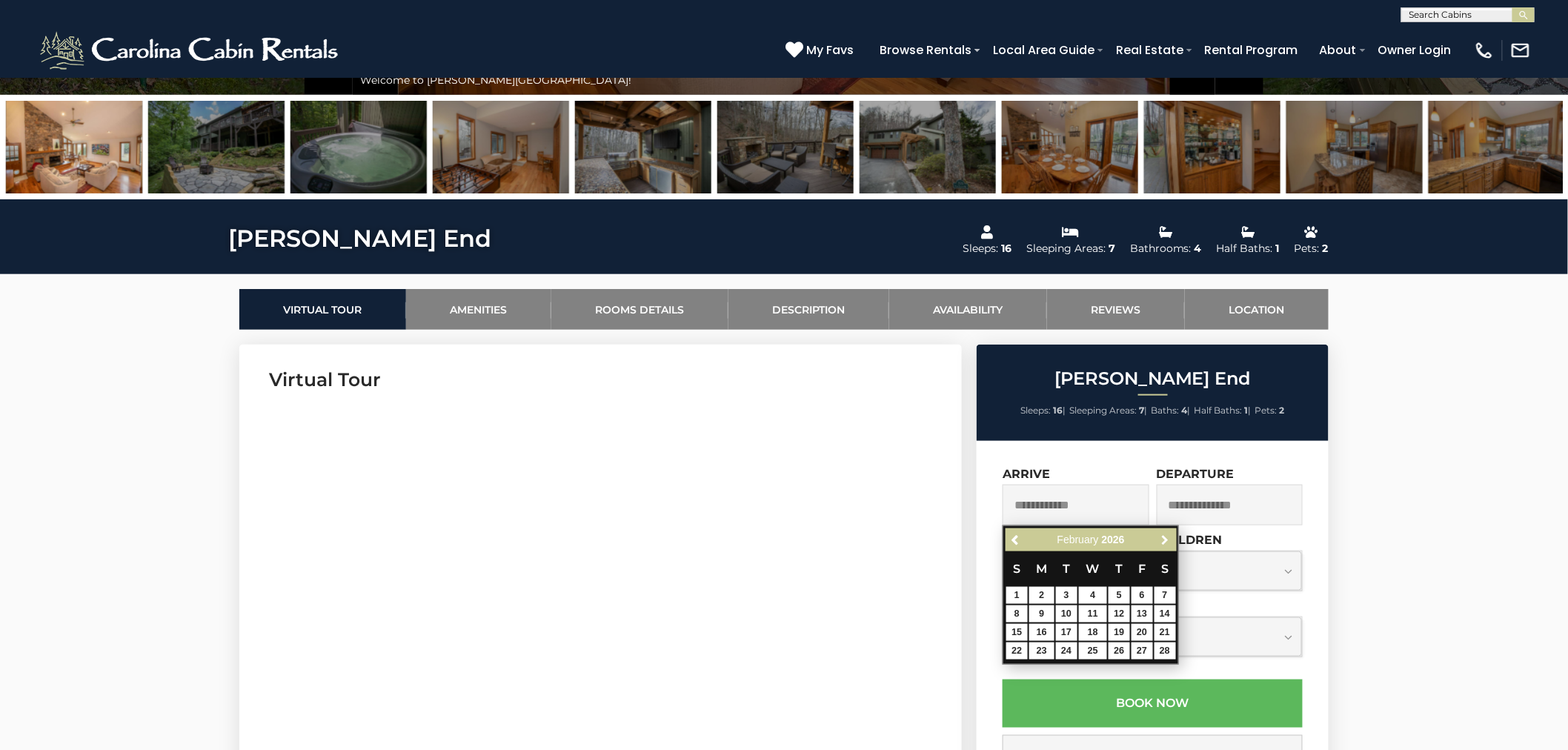
click at [1168, 539] on span "Next" at bounding box center [1166, 540] width 12 height 12
click at [1020, 535] on span "Previous" at bounding box center [1016, 540] width 12 height 12
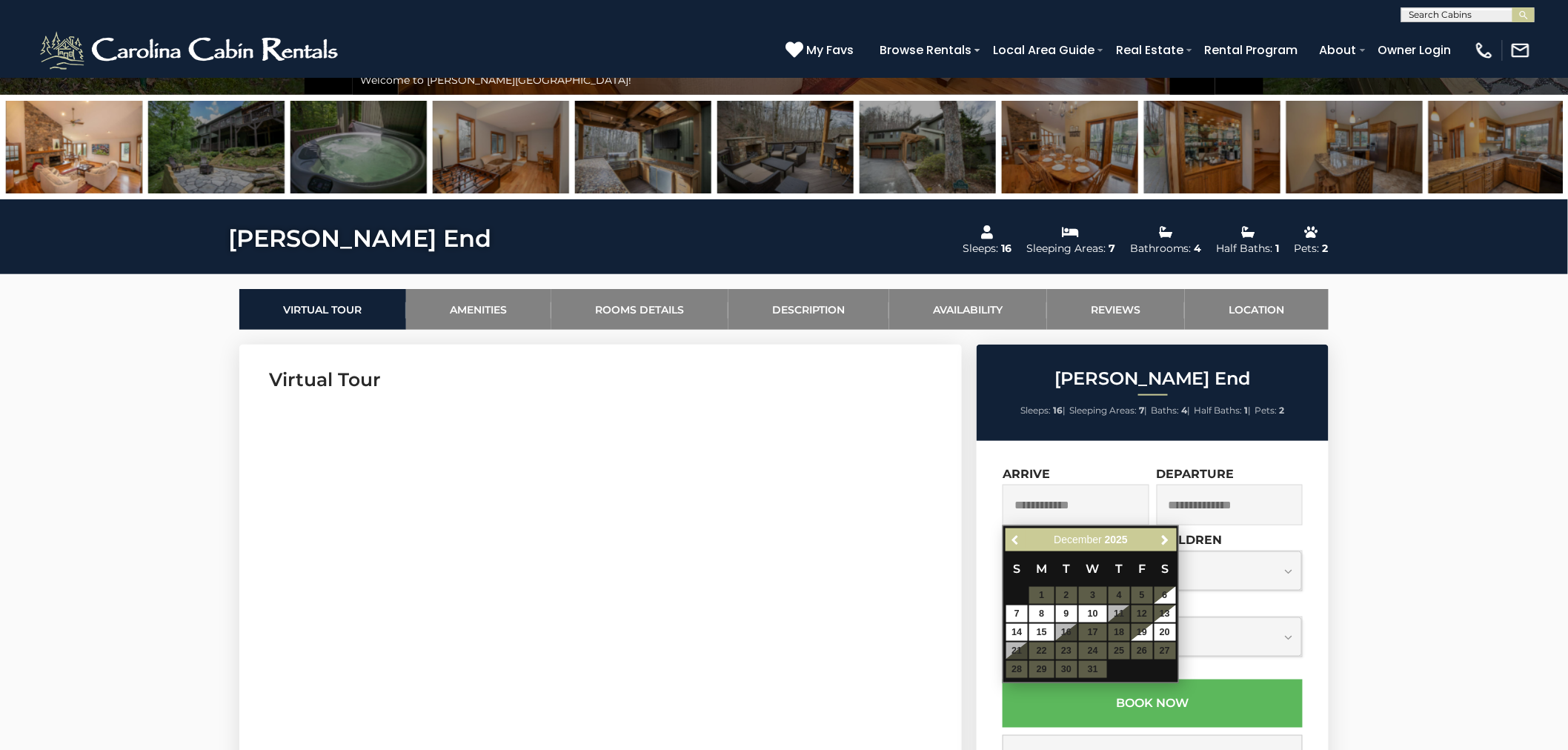
click at [1020, 535] on span "Previous" at bounding box center [1016, 540] width 12 height 12
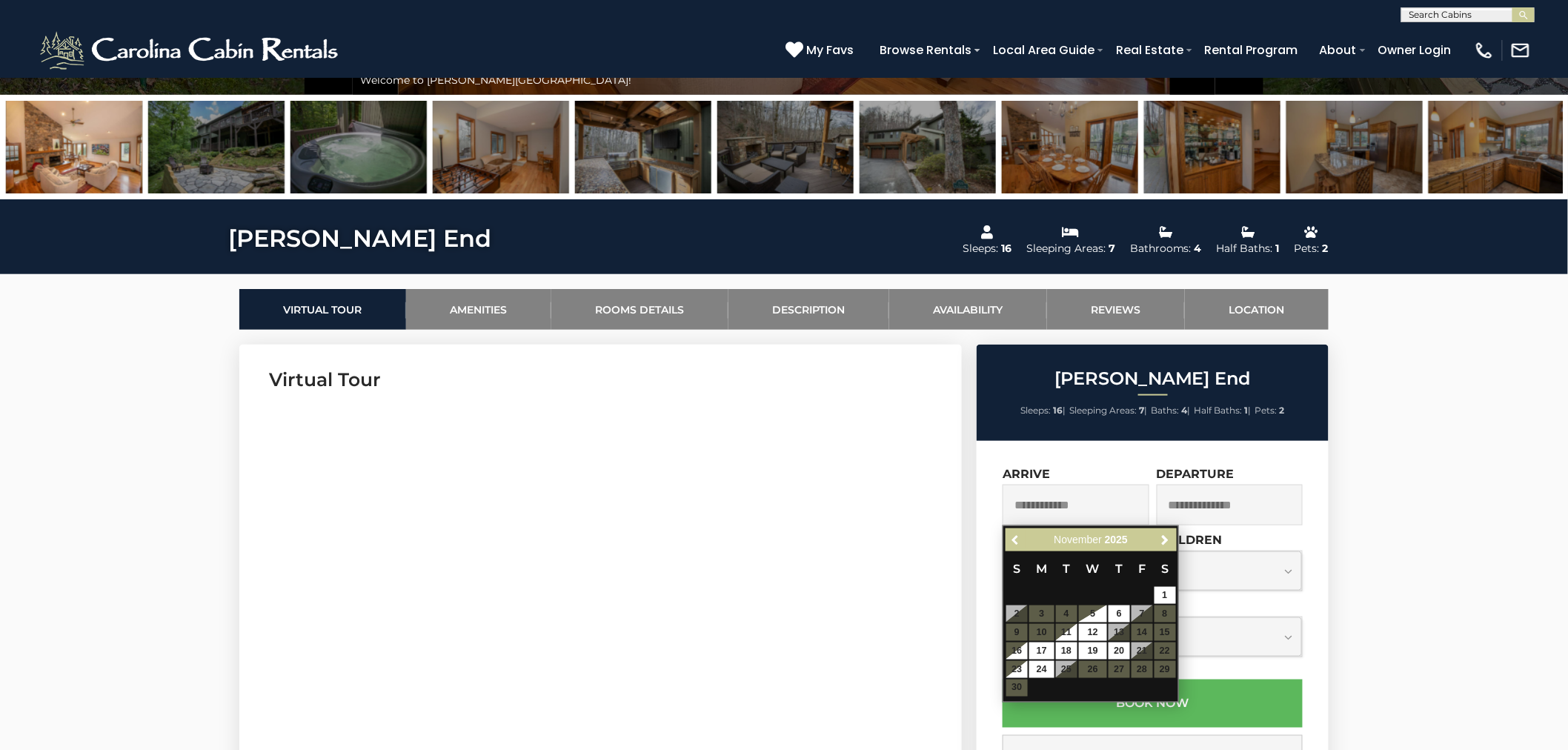
click at [1020, 535] on span "Previous" at bounding box center [1016, 540] width 12 height 12
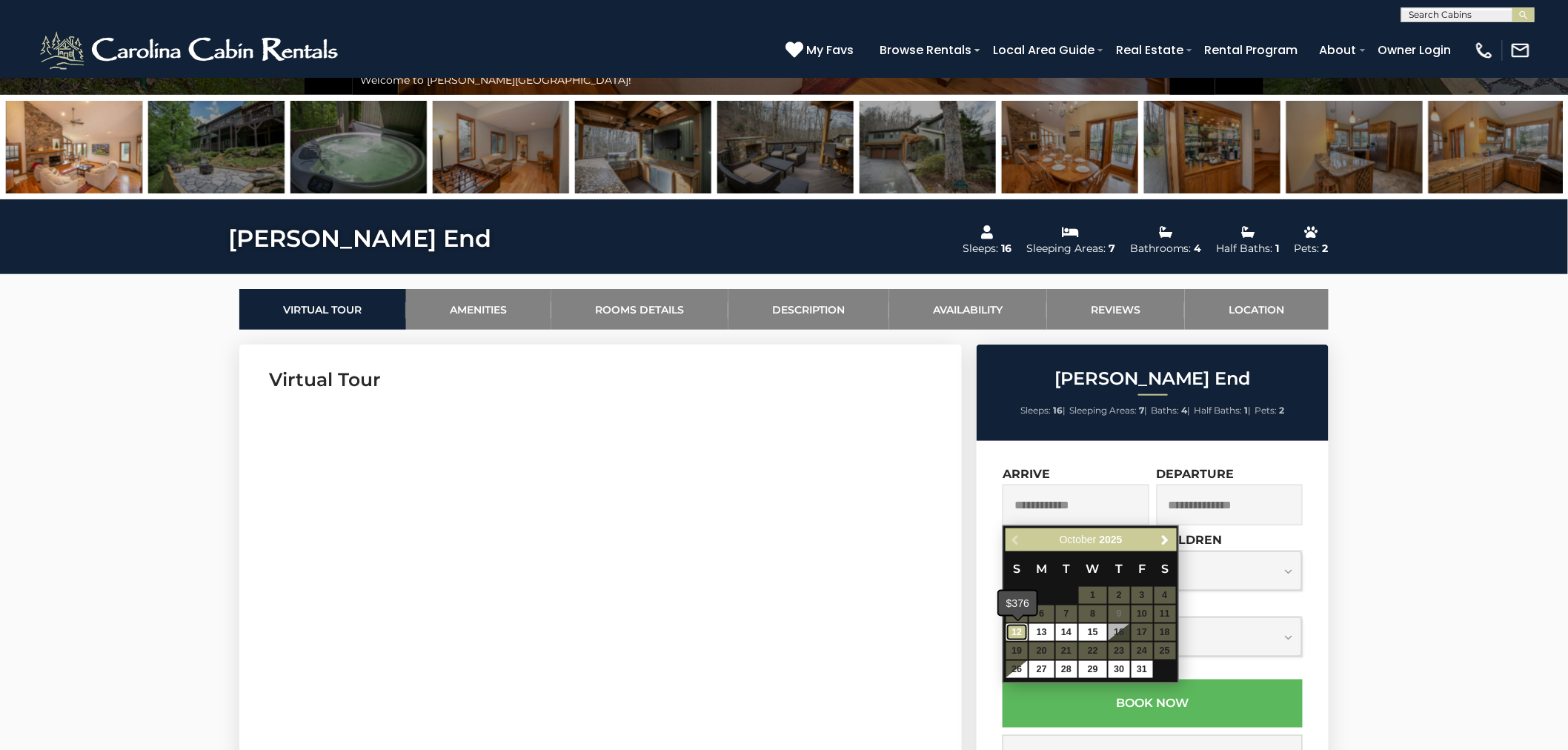
click at [1020, 631] on link "12" at bounding box center [1016, 633] width 22 height 17
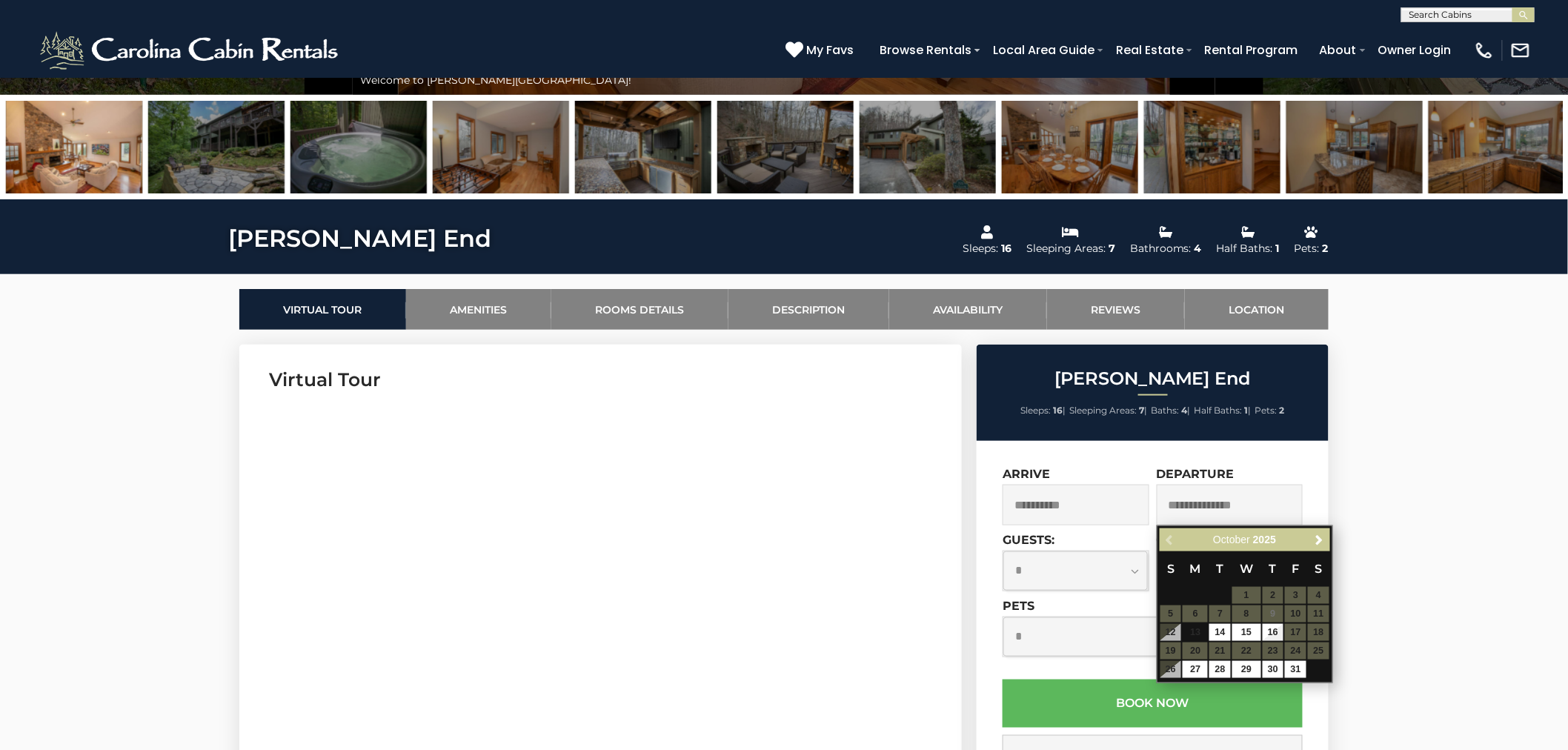
click at [1085, 500] on input "**********" at bounding box center [1075, 505] width 147 height 41
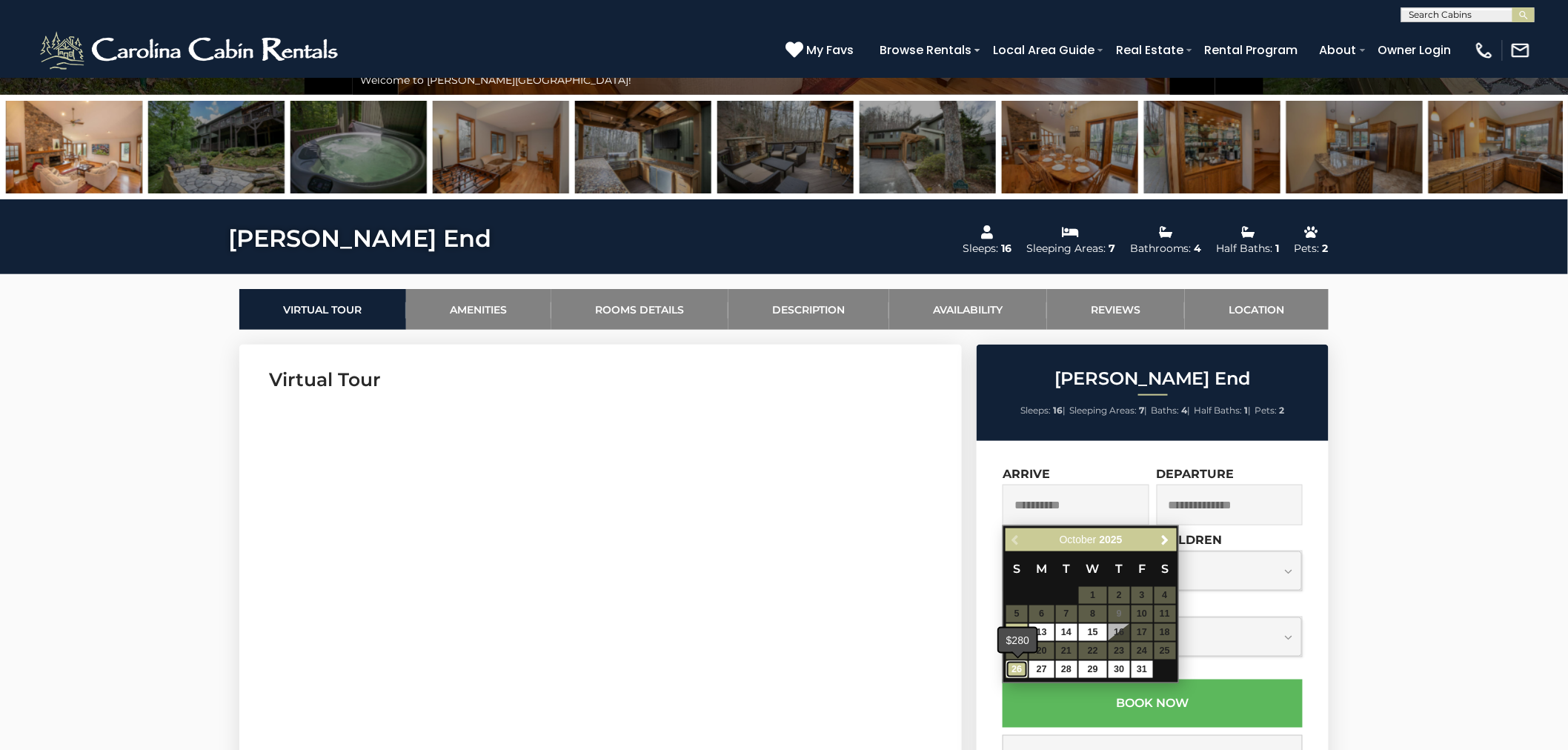
click at [1026, 665] on link "26" at bounding box center [1016, 669] width 22 height 17
type input "**********"
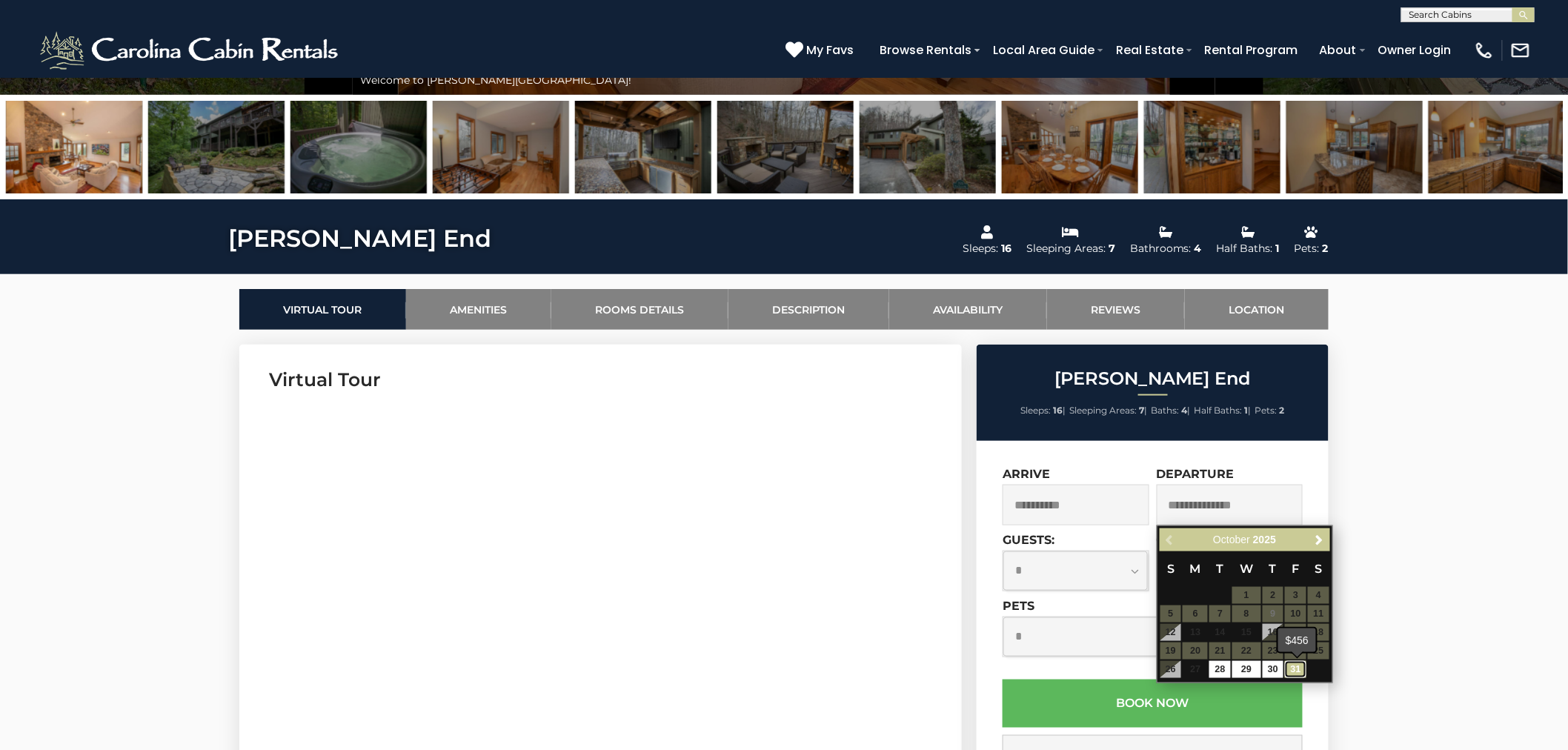
click at [1293, 671] on link "31" at bounding box center [1295, 669] width 22 height 17
type input "**********"
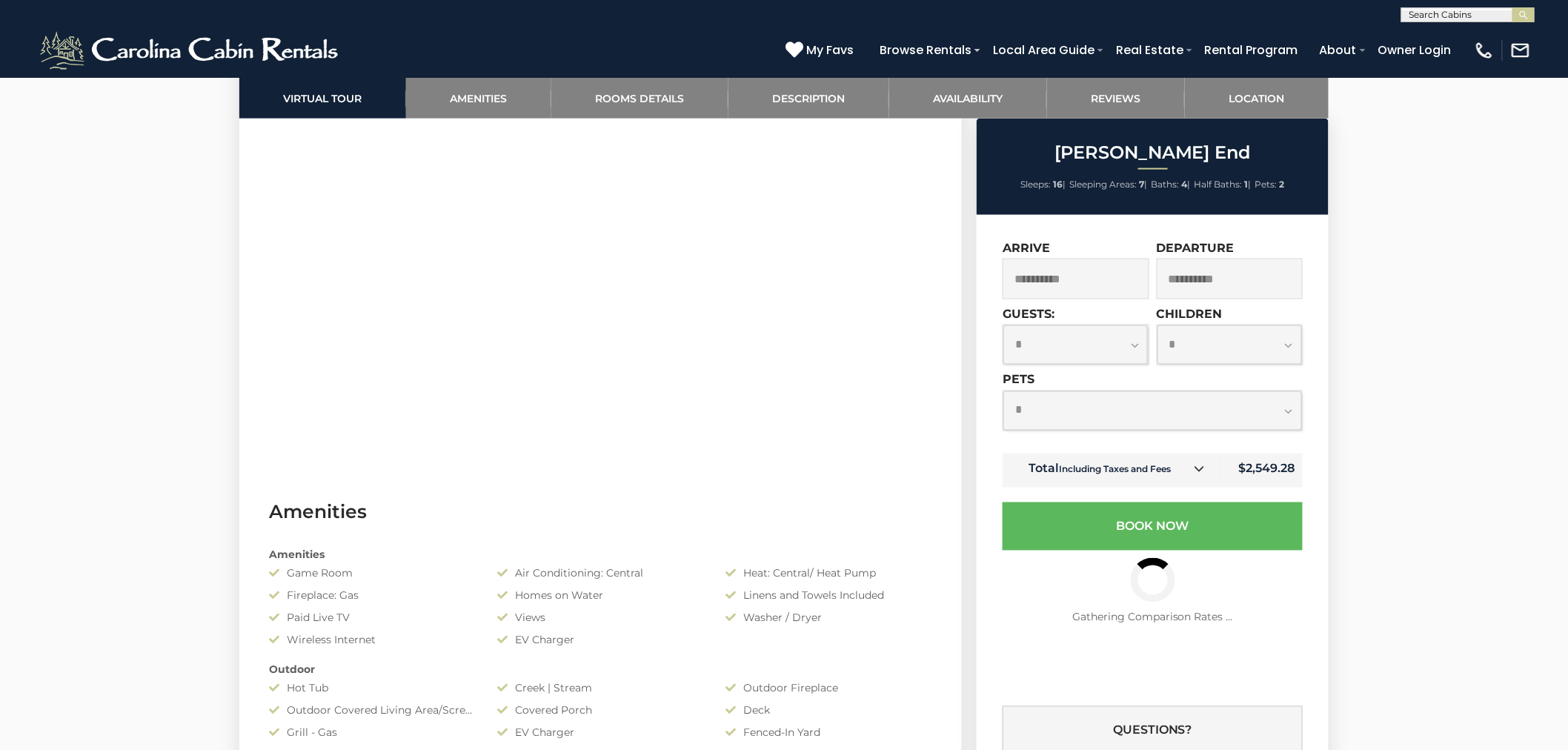
scroll to position [823, 0]
click at [1200, 470] on icon at bounding box center [1200, 469] width 10 height 10
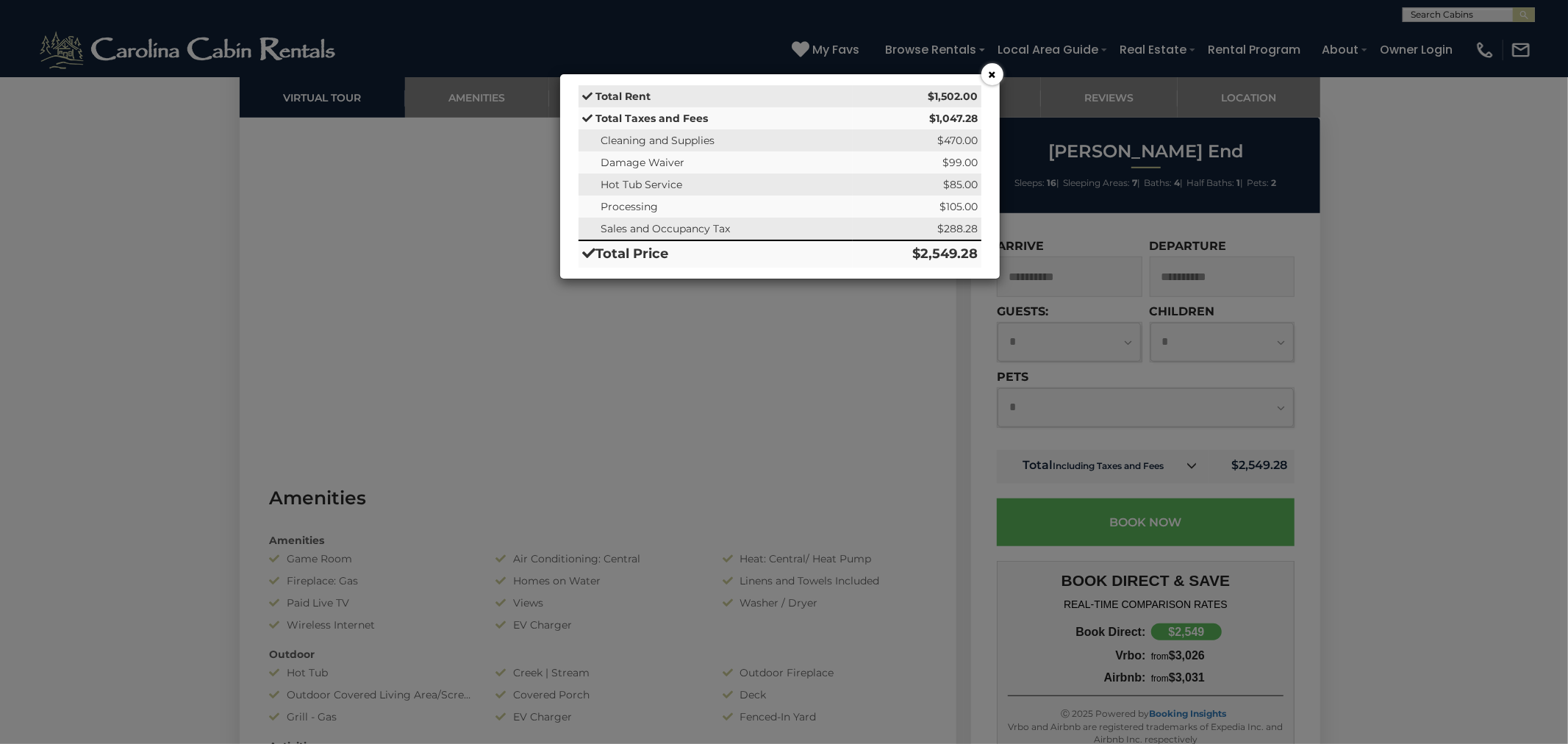
click at [989, 77] on button "×" at bounding box center [993, 74] width 22 height 22
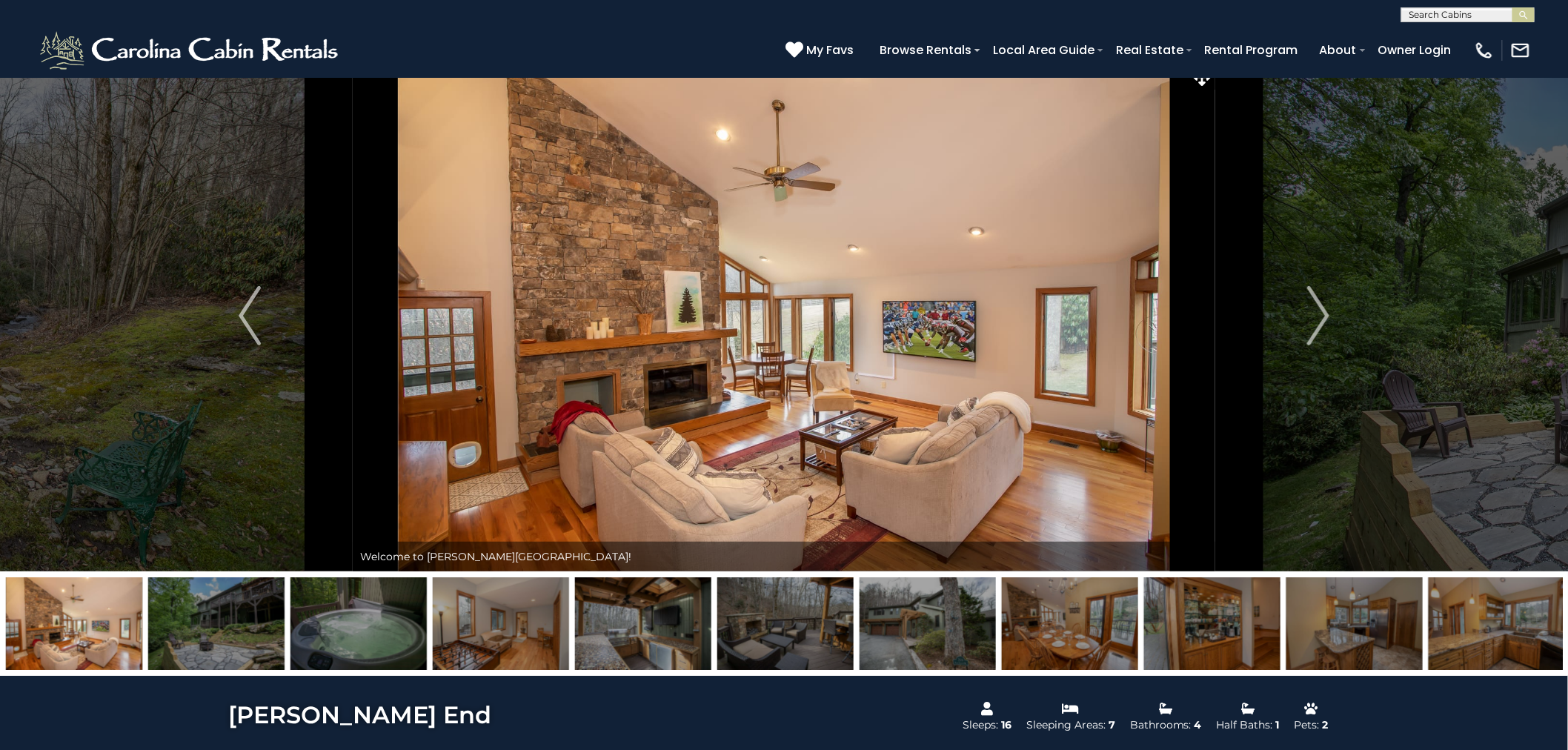
scroll to position [0, 0]
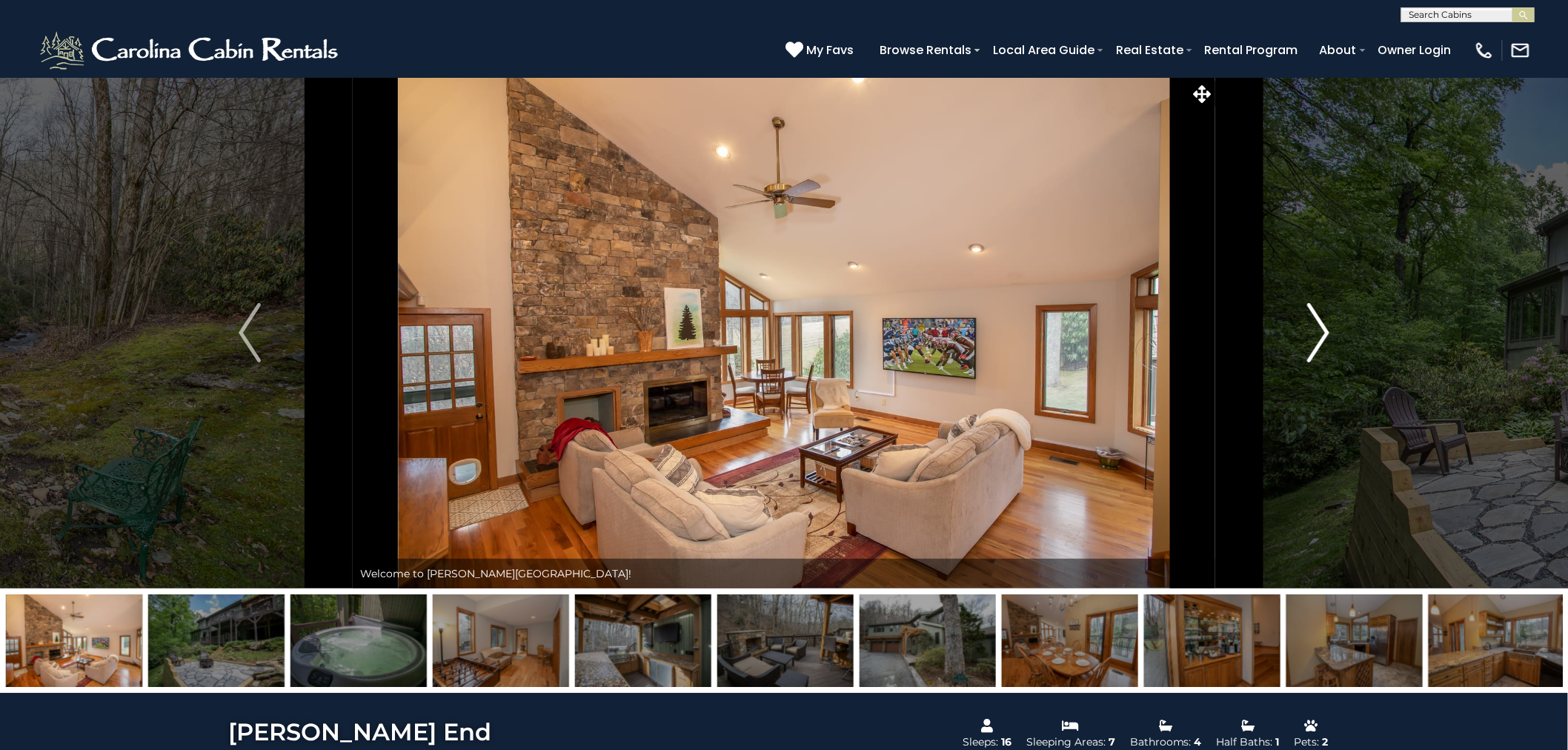
click at [1314, 326] on img "Next" at bounding box center [1318, 332] width 23 height 59
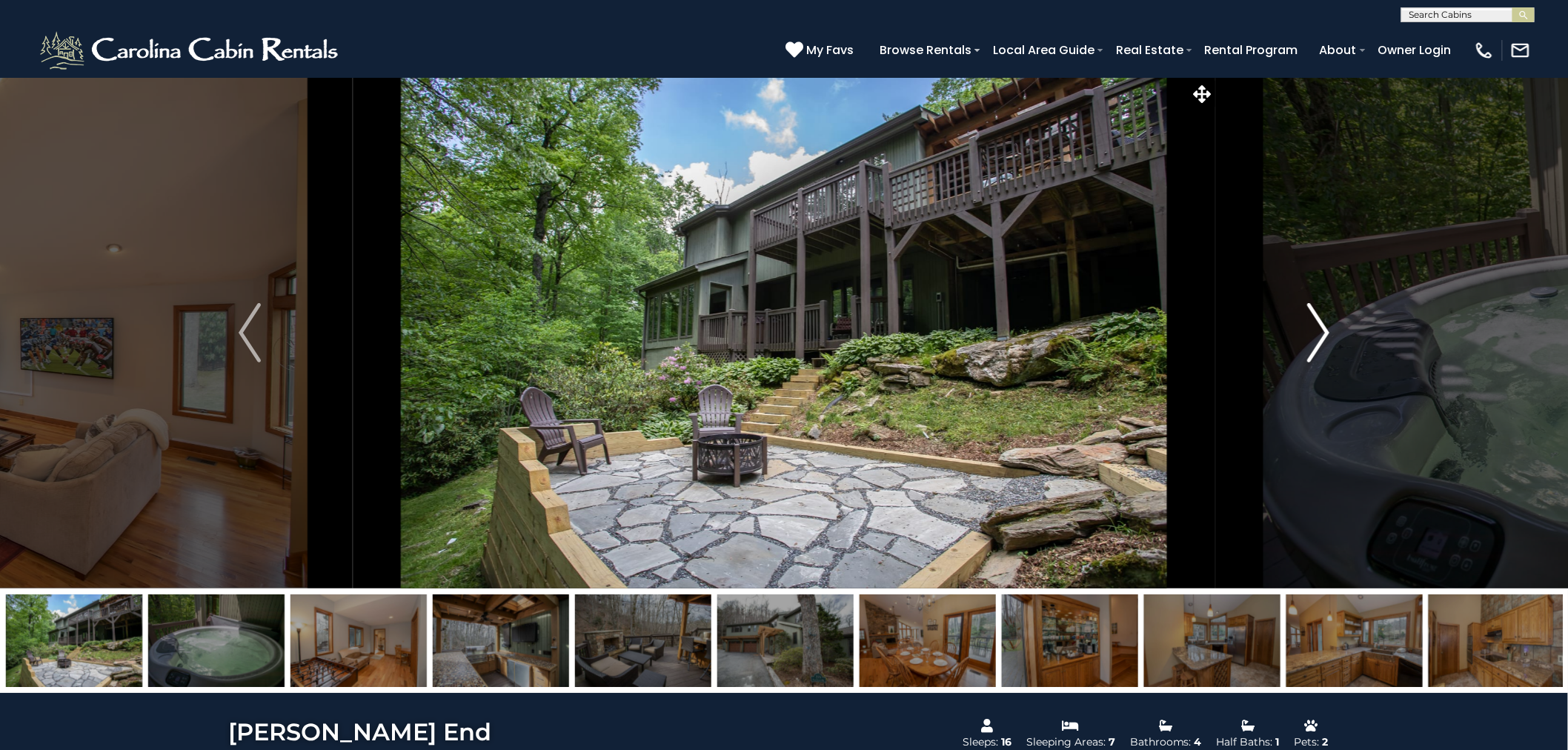
click at [1314, 325] on img "Next" at bounding box center [1318, 332] width 23 height 59
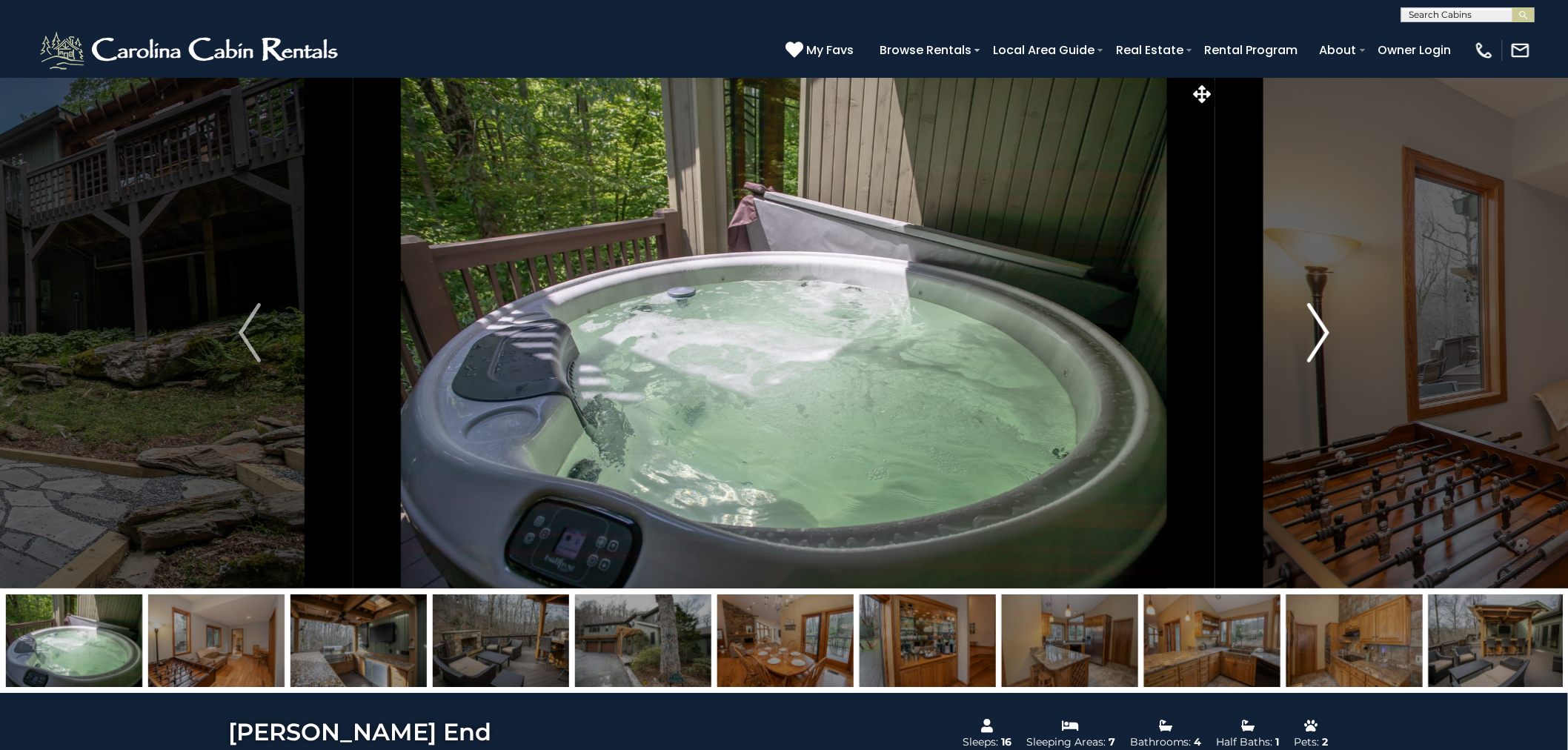
click at [1314, 325] on img "Next" at bounding box center [1318, 332] width 23 height 59
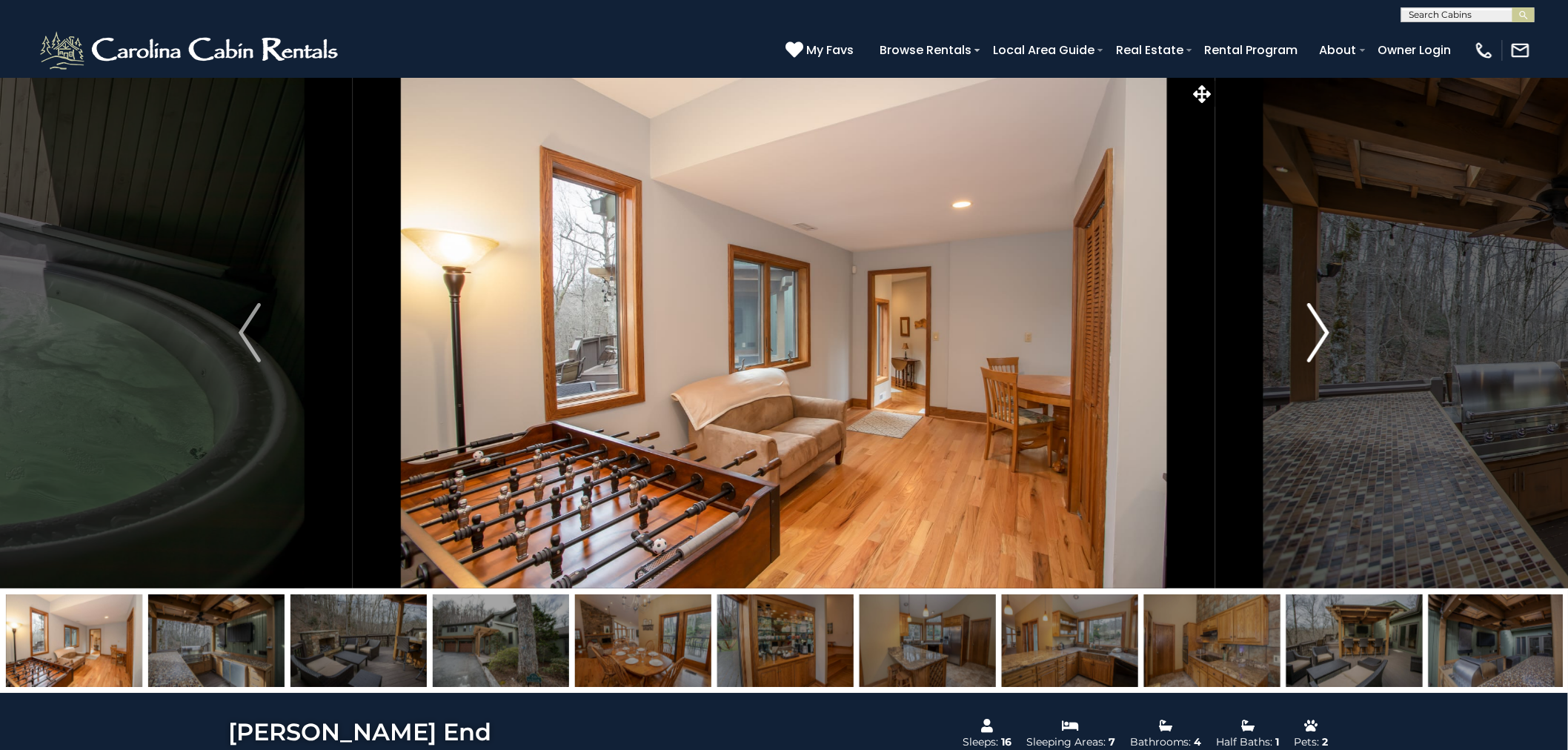
click at [1314, 325] on img "Next" at bounding box center [1318, 332] width 23 height 59
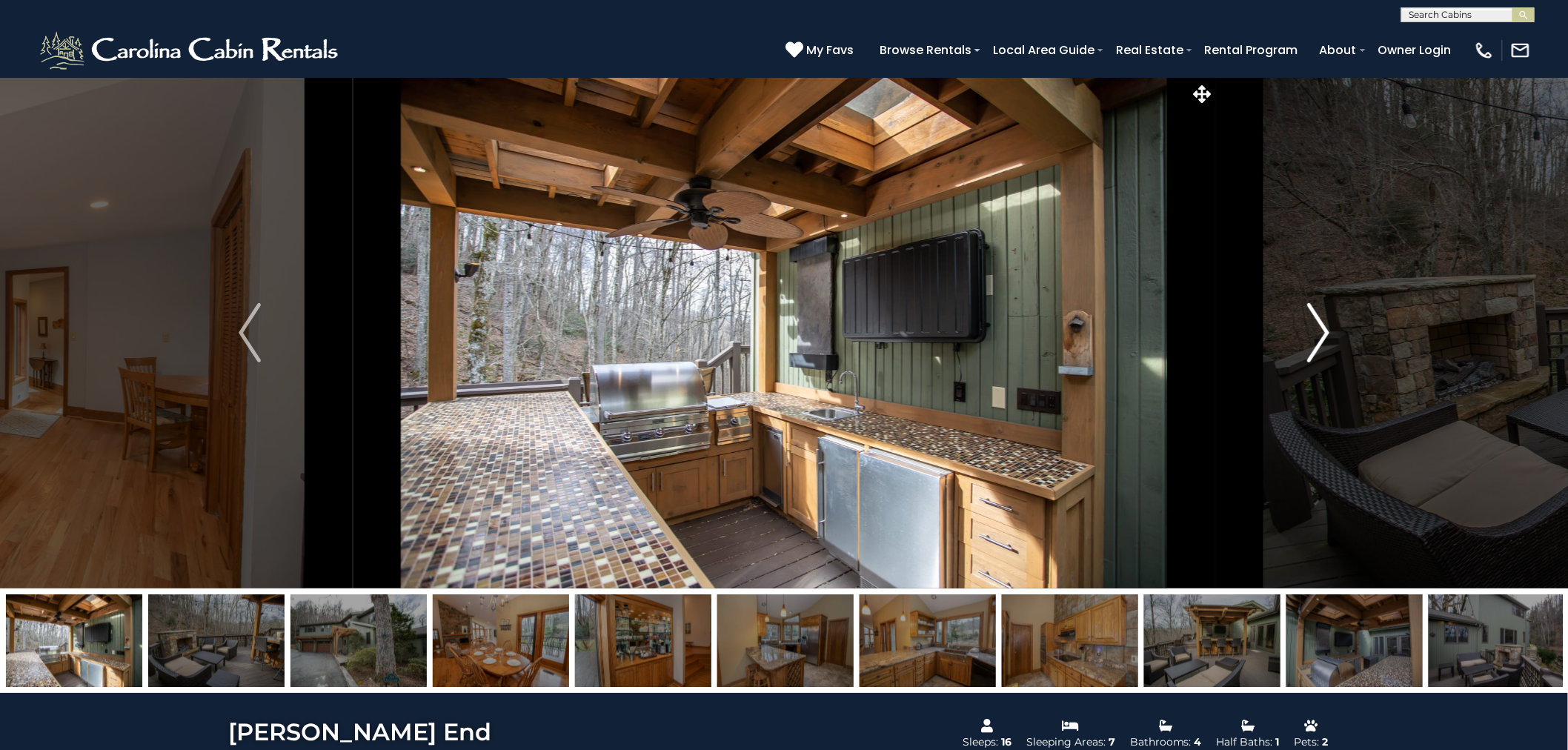
click at [1314, 325] on img "Next" at bounding box center [1318, 332] width 23 height 59
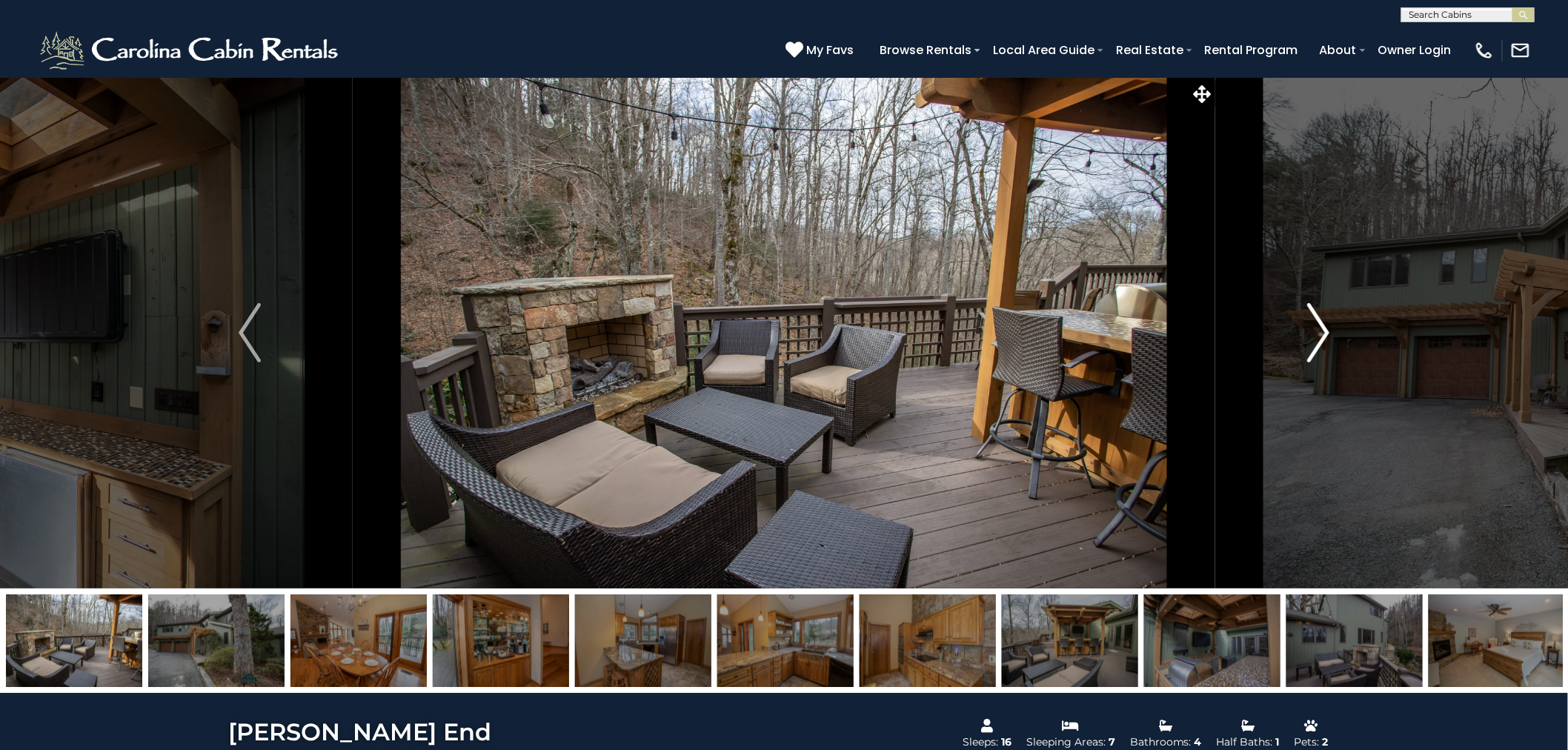
click at [1314, 325] on img "Next" at bounding box center [1318, 332] width 23 height 59
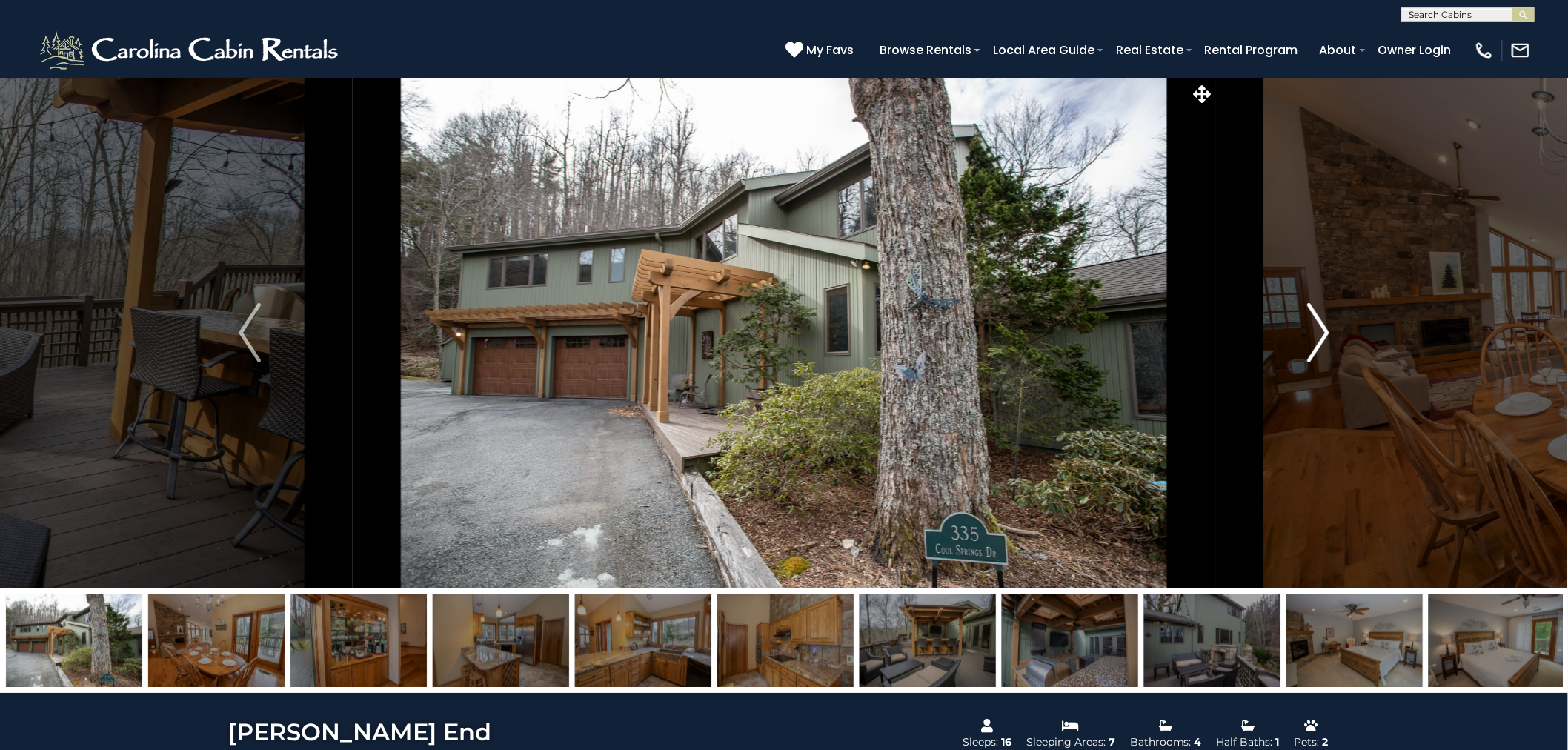
click at [1314, 325] on img "Next" at bounding box center [1318, 332] width 23 height 59
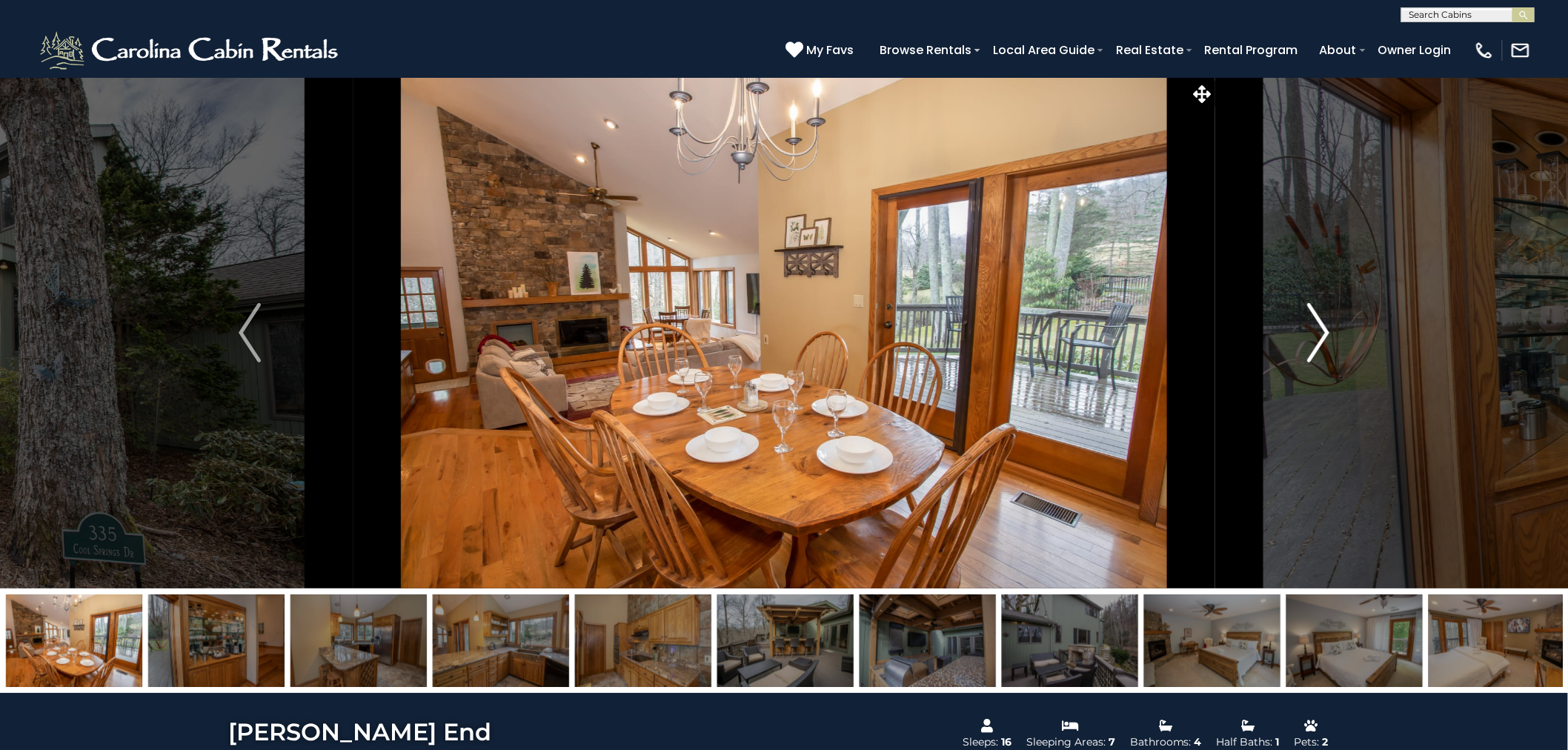
click at [1314, 325] on img "Next" at bounding box center [1318, 332] width 23 height 59
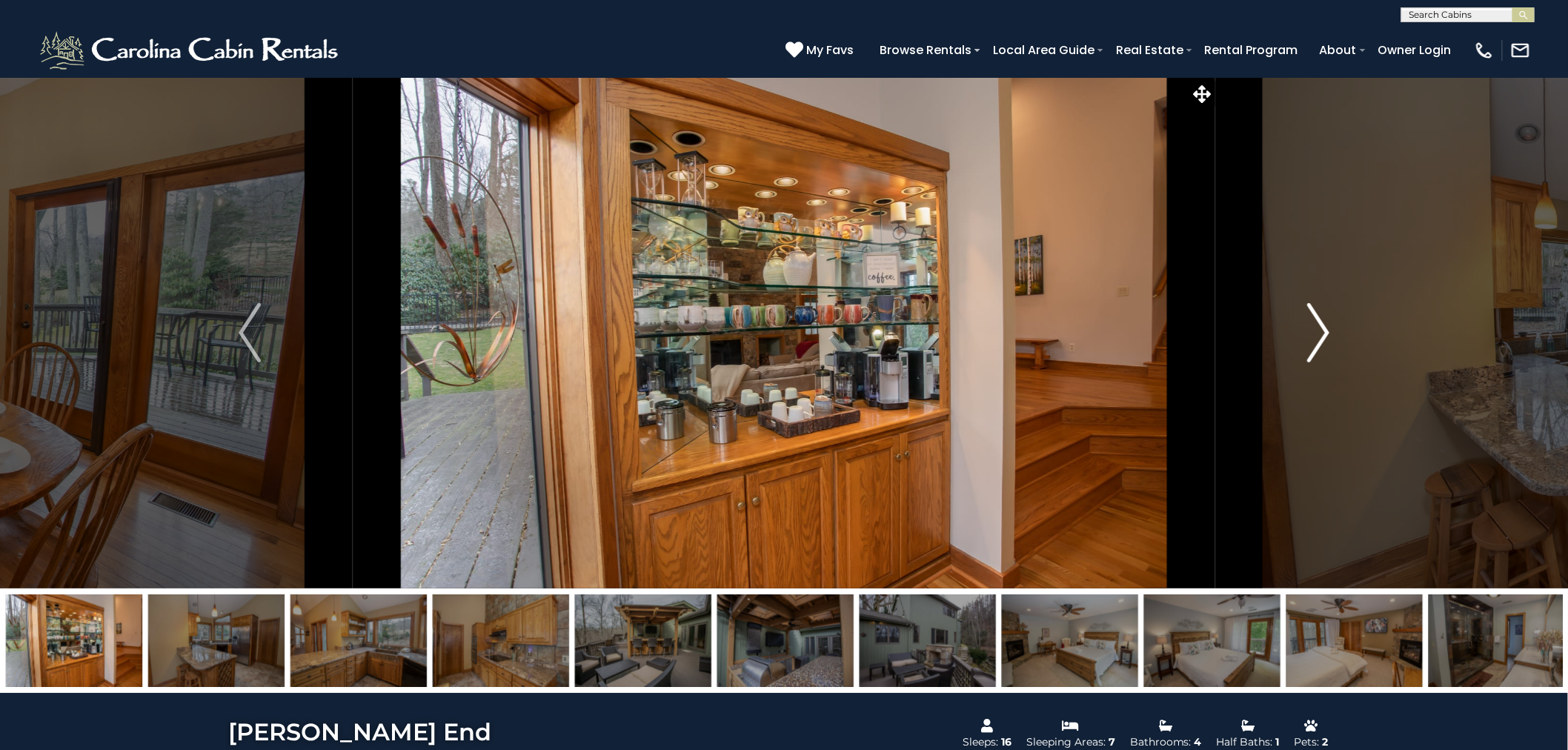
click at [1314, 325] on img "Next" at bounding box center [1318, 332] width 23 height 59
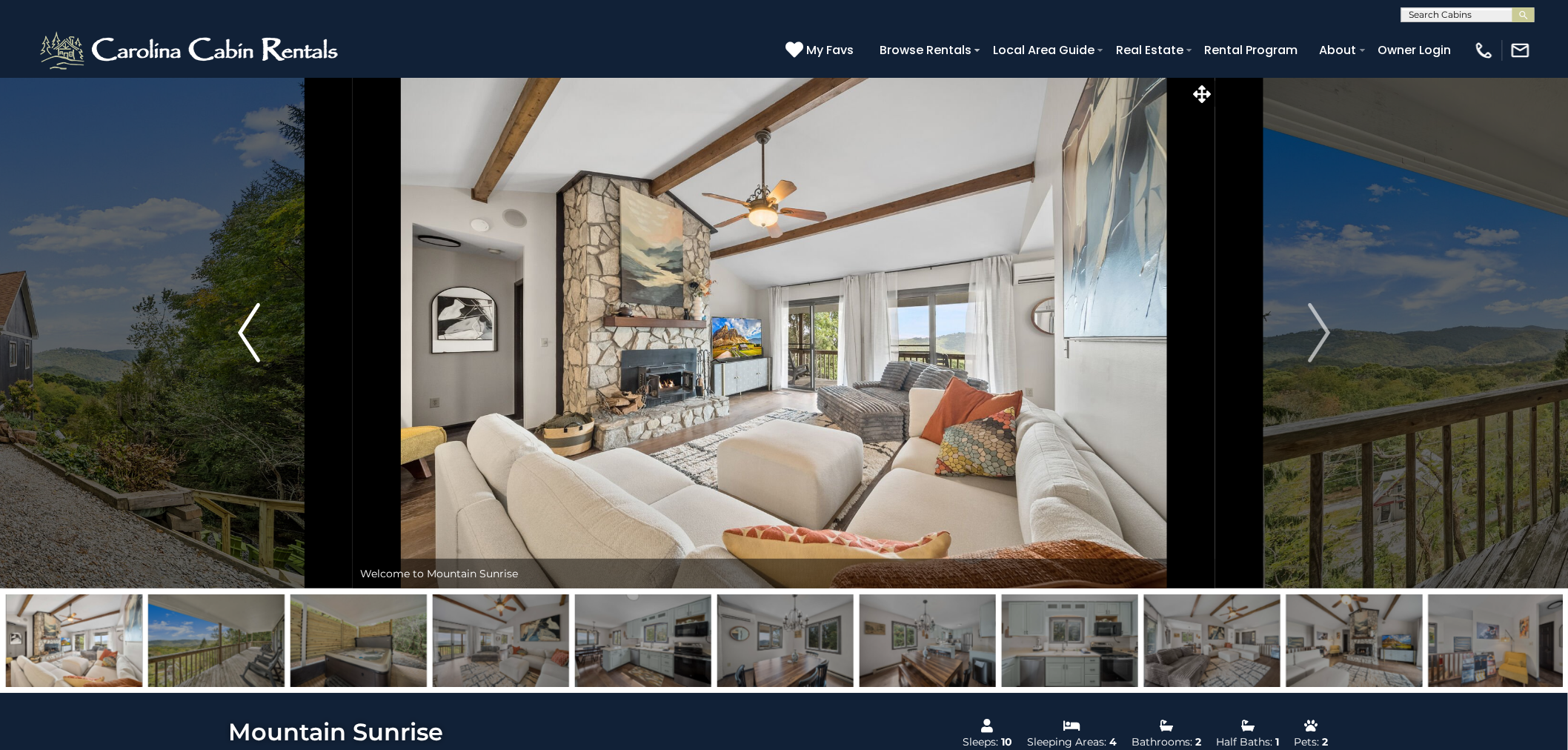
click at [240, 329] on img "Previous" at bounding box center [249, 332] width 23 height 59
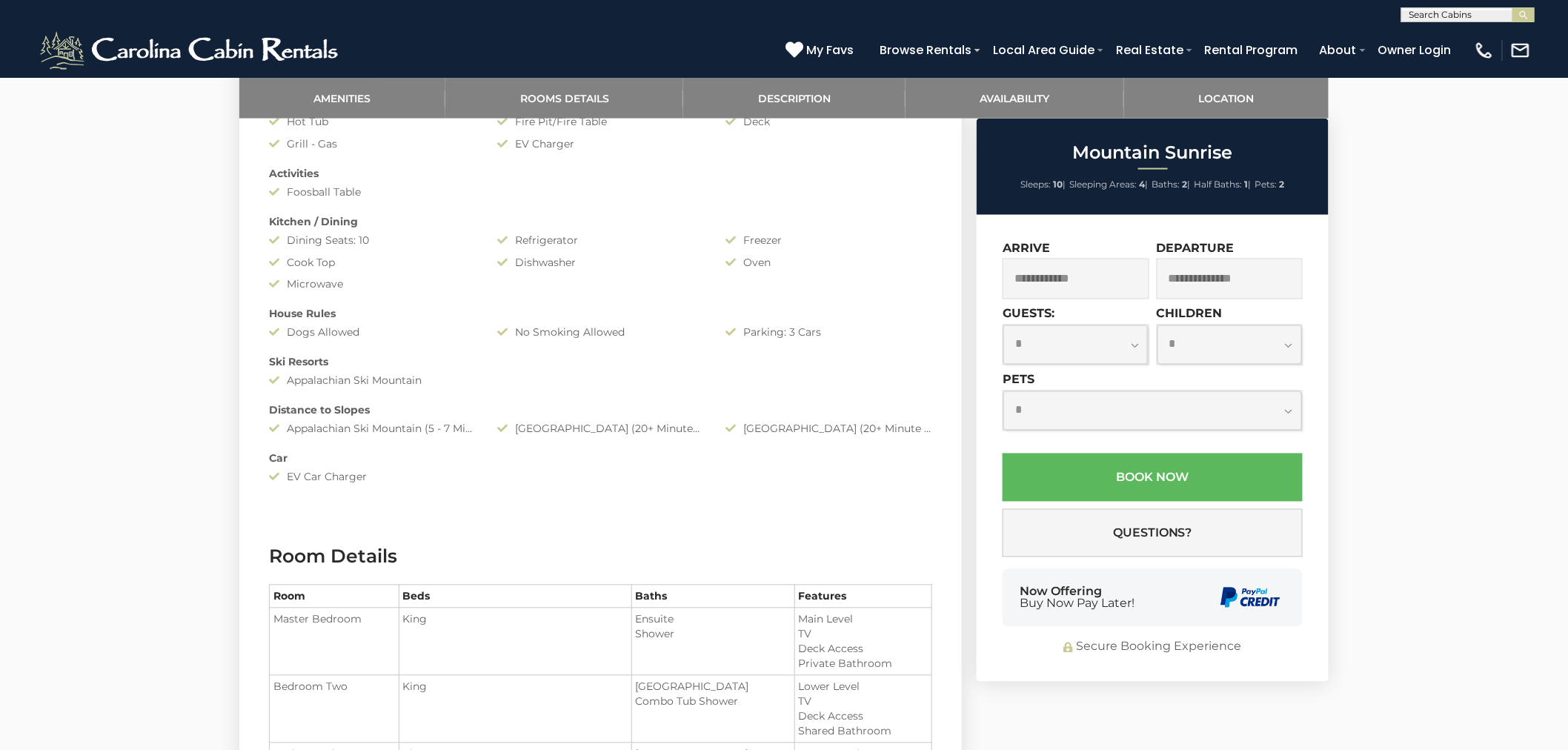
scroll to position [412, 0]
